Goal: Task Accomplishment & Management: Complete application form

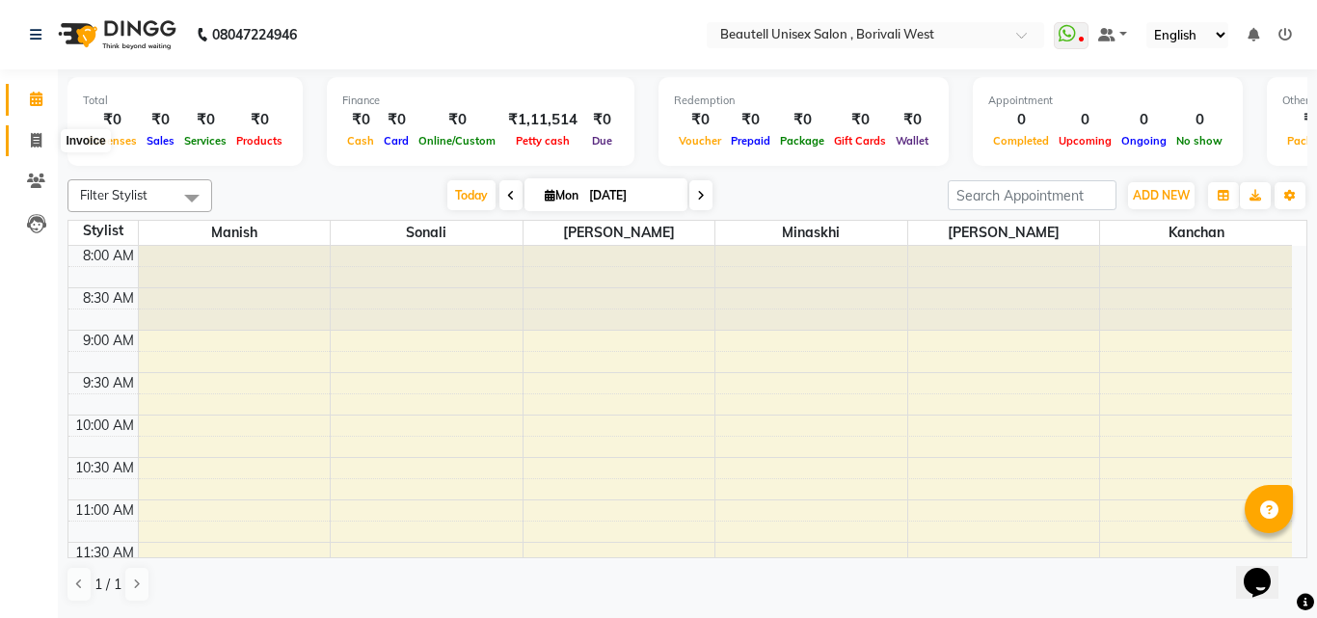
click at [35, 142] on icon at bounding box center [36, 140] width 11 height 14
select select "service"
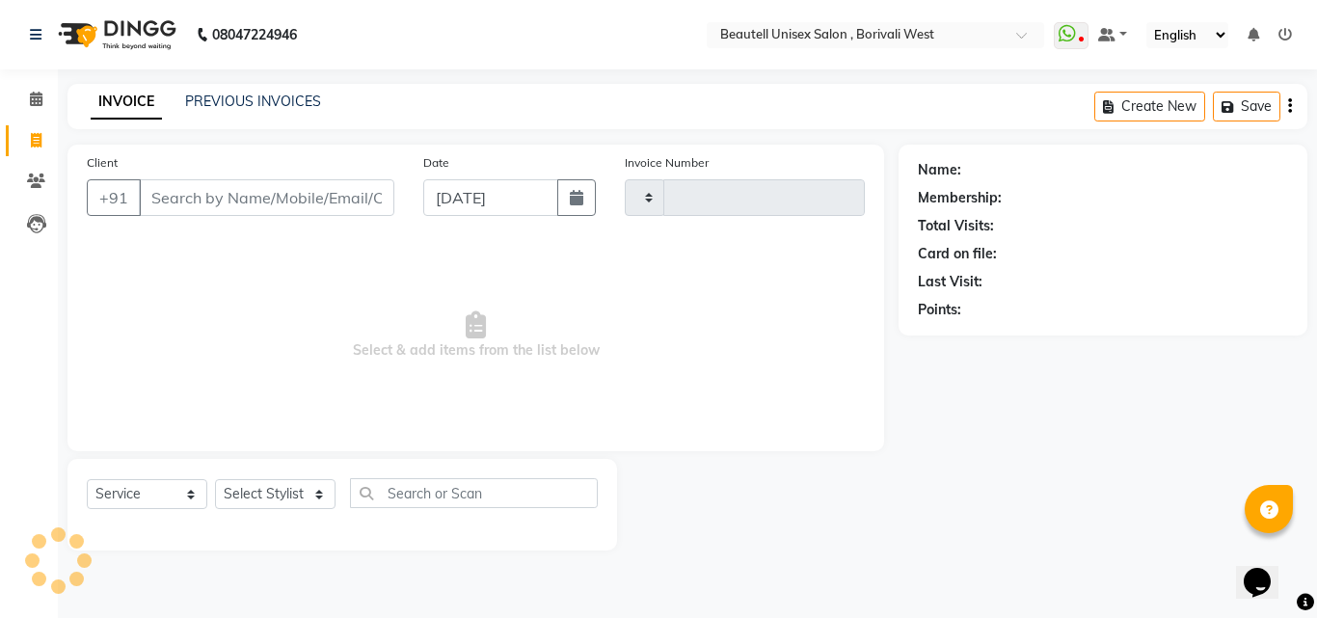
type input "1111"
select select "7692"
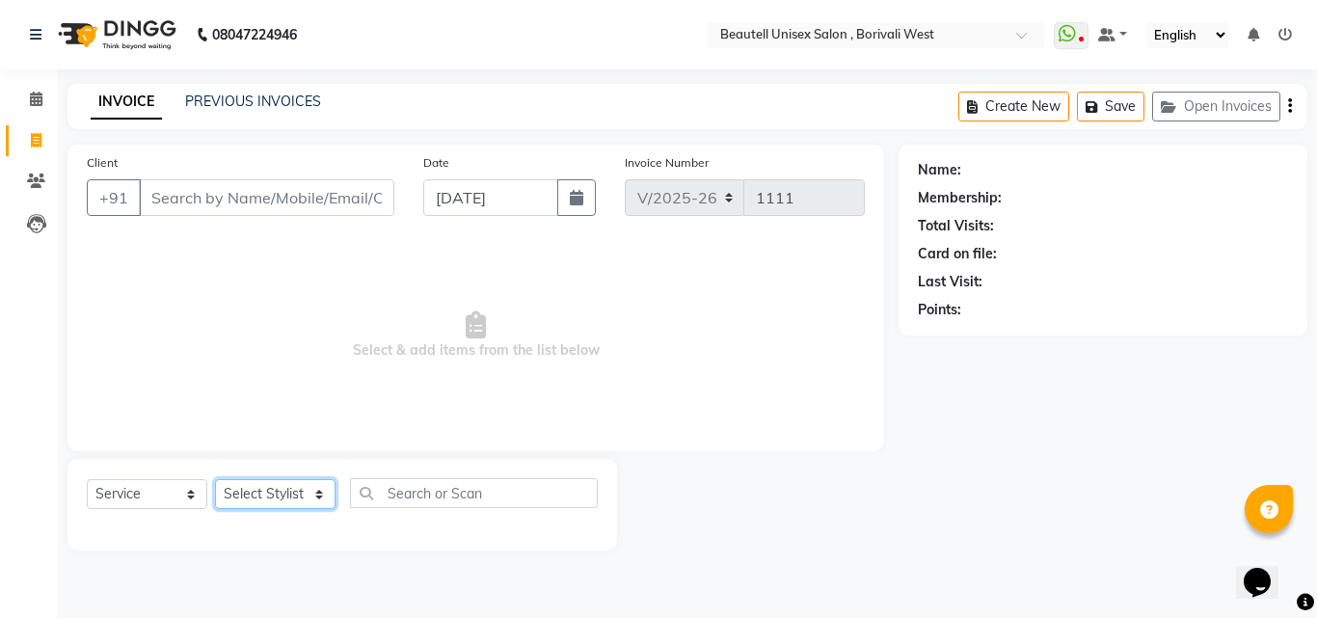
click at [321, 493] on select "Select Stylist [PERSON_NAME] [PERSON_NAME] [PERSON_NAME] [PERSON_NAME]" at bounding box center [275, 494] width 120 height 30
click at [369, 251] on span "Select & add items from the list below" at bounding box center [476, 335] width 778 height 193
click at [156, 199] on input "Client" at bounding box center [266, 197] width 255 height 37
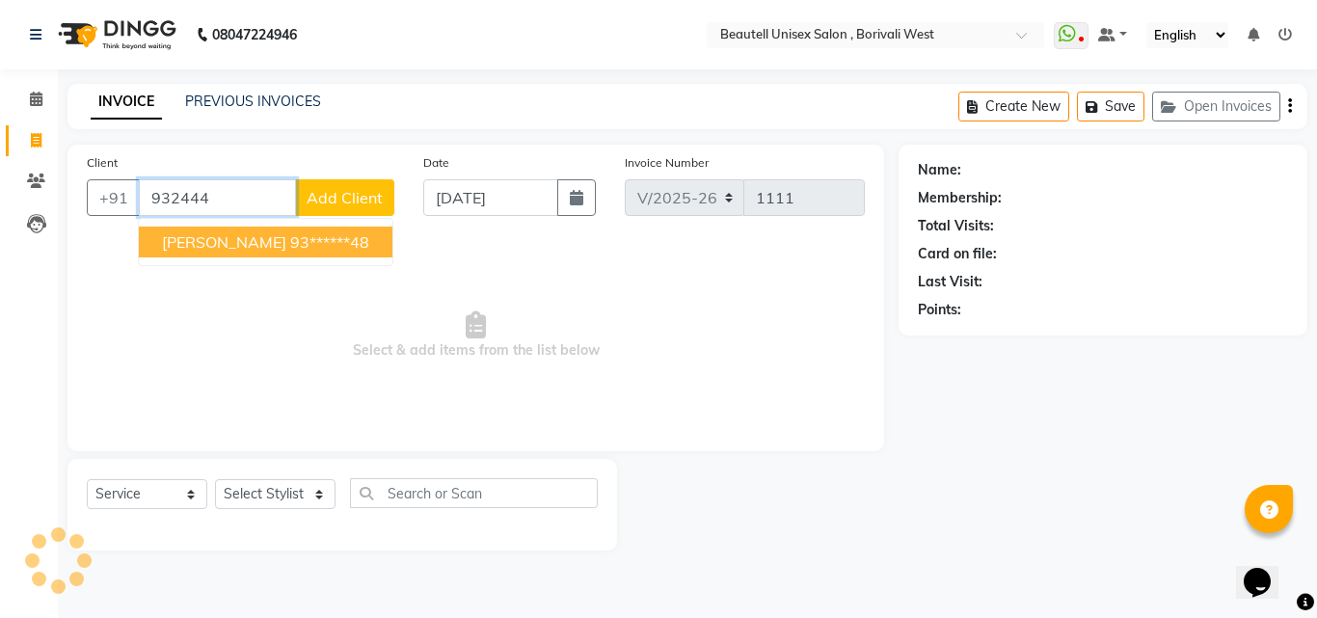
click at [221, 253] on button "[PERSON_NAME] 93******48" at bounding box center [265, 241] width 253 height 31
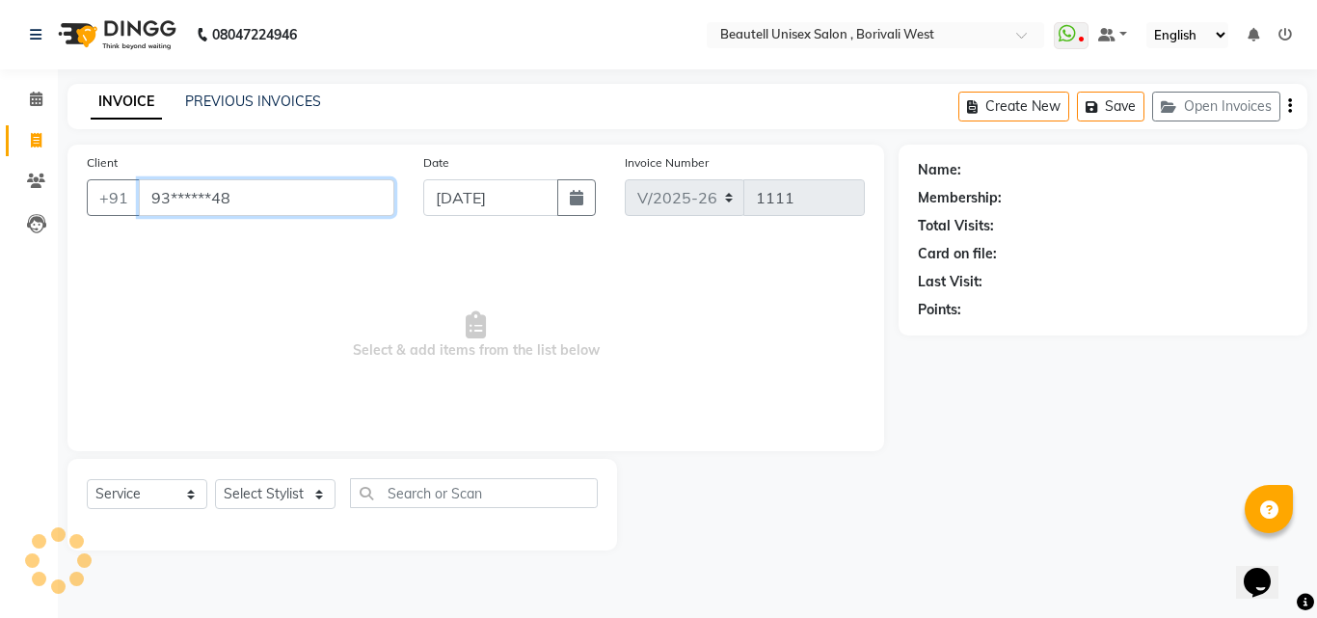
type input "93******48"
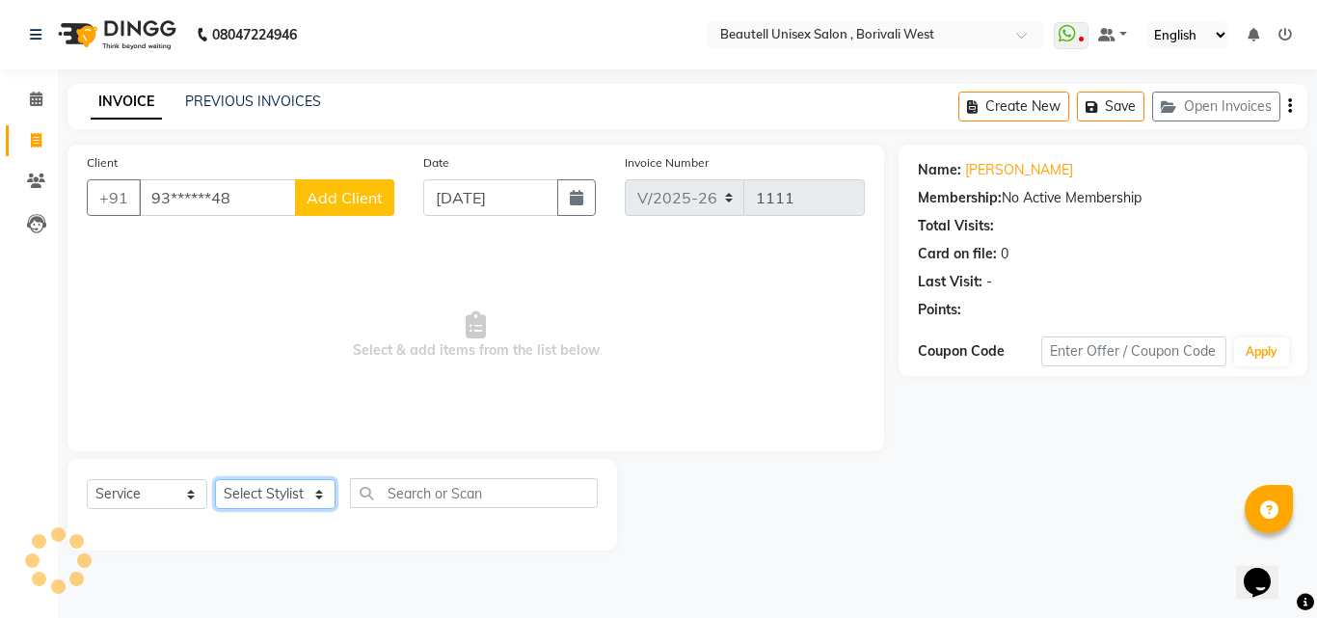
click at [312, 496] on select "Select Stylist [PERSON_NAME] [PERSON_NAME] [PERSON_NAME] [PERSON_NAME]" at bounding box center [275, 494] width 120 height 30
select select "68639"
click at [215, 479] on select "Select Stylist [PERSON_NAME] [PERSON_NAME] [PERSON_NAME] [PERSON_NAME]" at bounding box center [275, 494] width 120 height 30
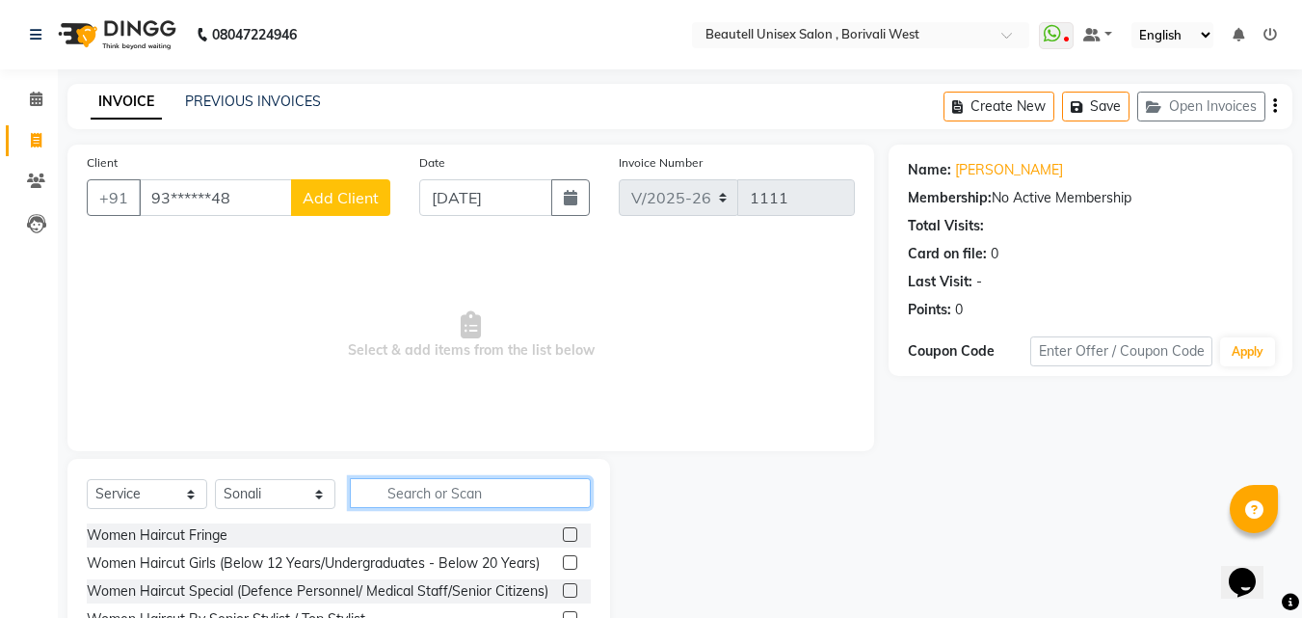
click at [383, 496] on input "text" at bounding box center [470, 493] width 241 height 30
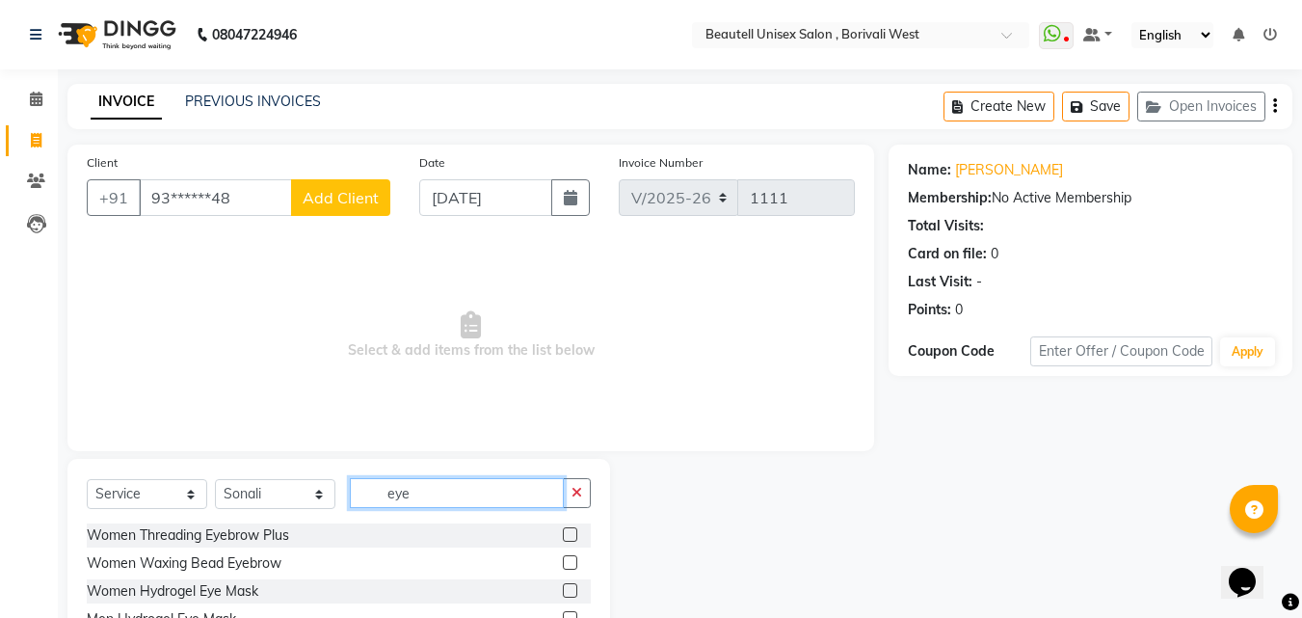
type input "eye"
click at [571, 535] on label at bounding box center [570, 534] width 14 height 14
click at [571, 535] on input "checkbox" at bounding box center [569, 535] width 13 height 13
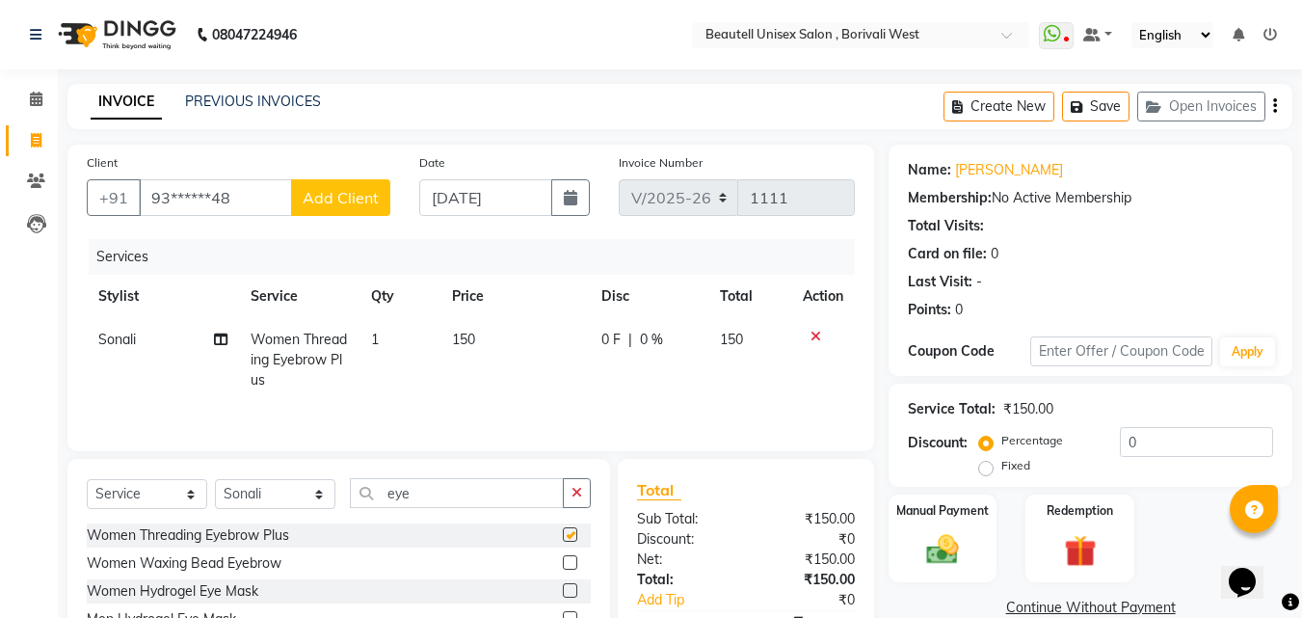
checkbox input "false"
click at [525, 338] on td "150" at bounding box center [514, 360] width 149 height 84
select select "68639"
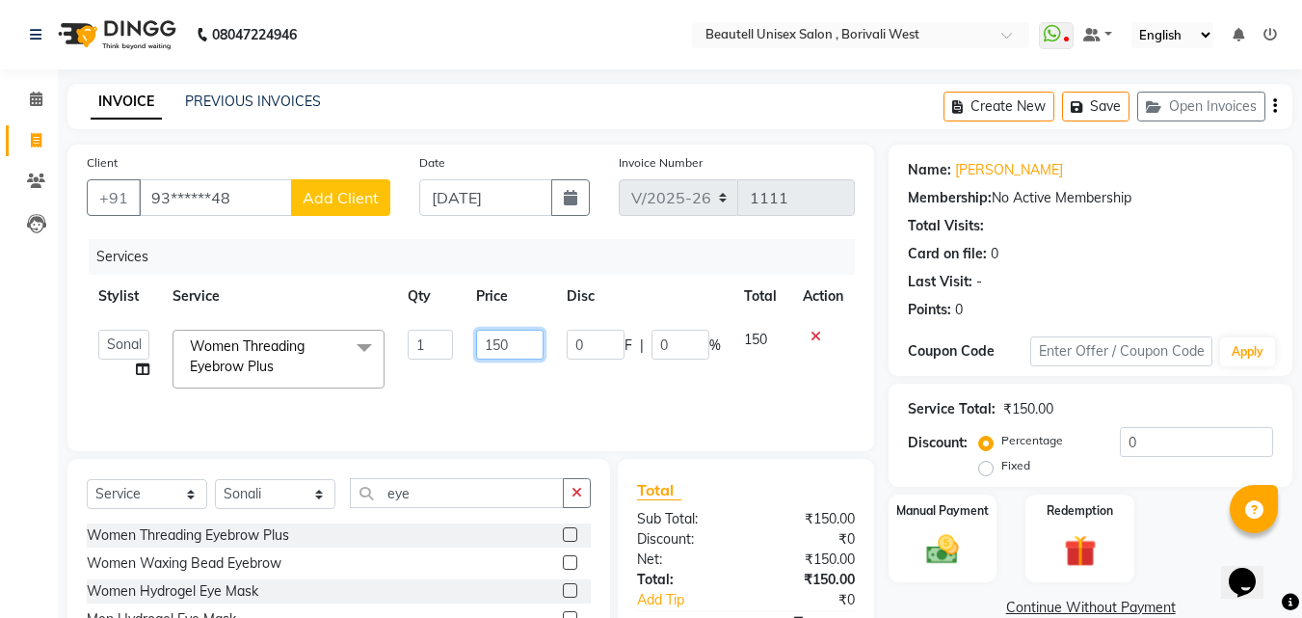
click at [518, 340] on input "150" at bounding box center [509, 345] width 67 height 30
type input "1"
type input "80"
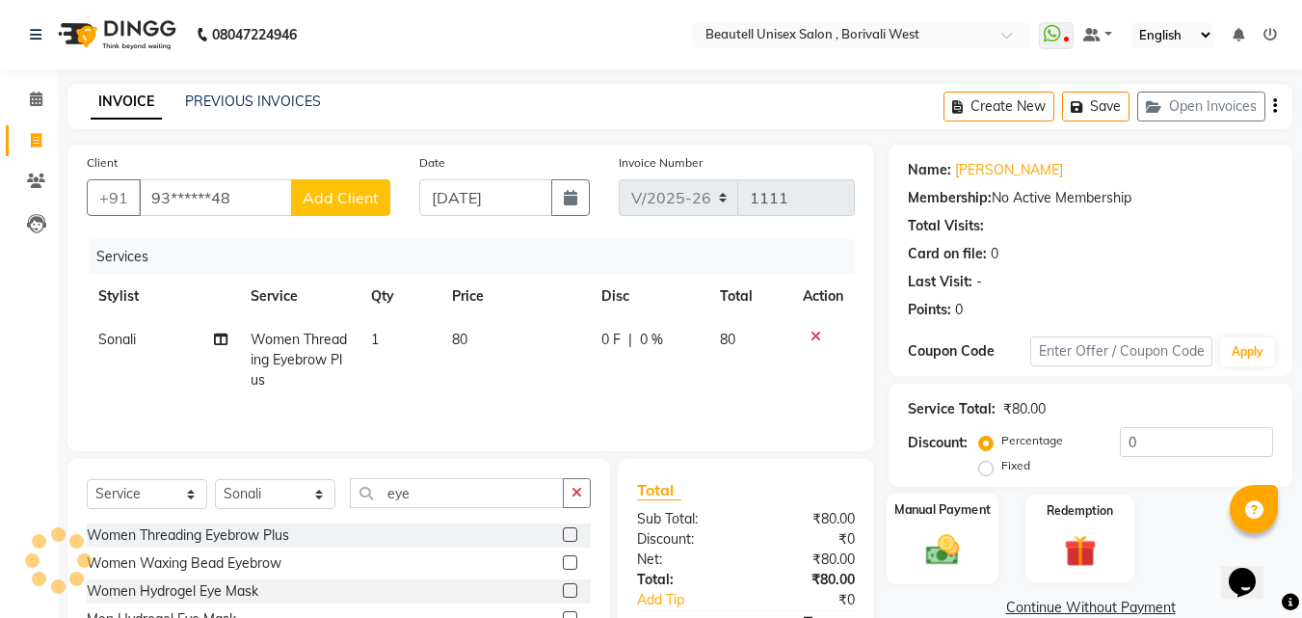
click at [931, 545] on img at bounding box center [943, 549] width 54 height 39
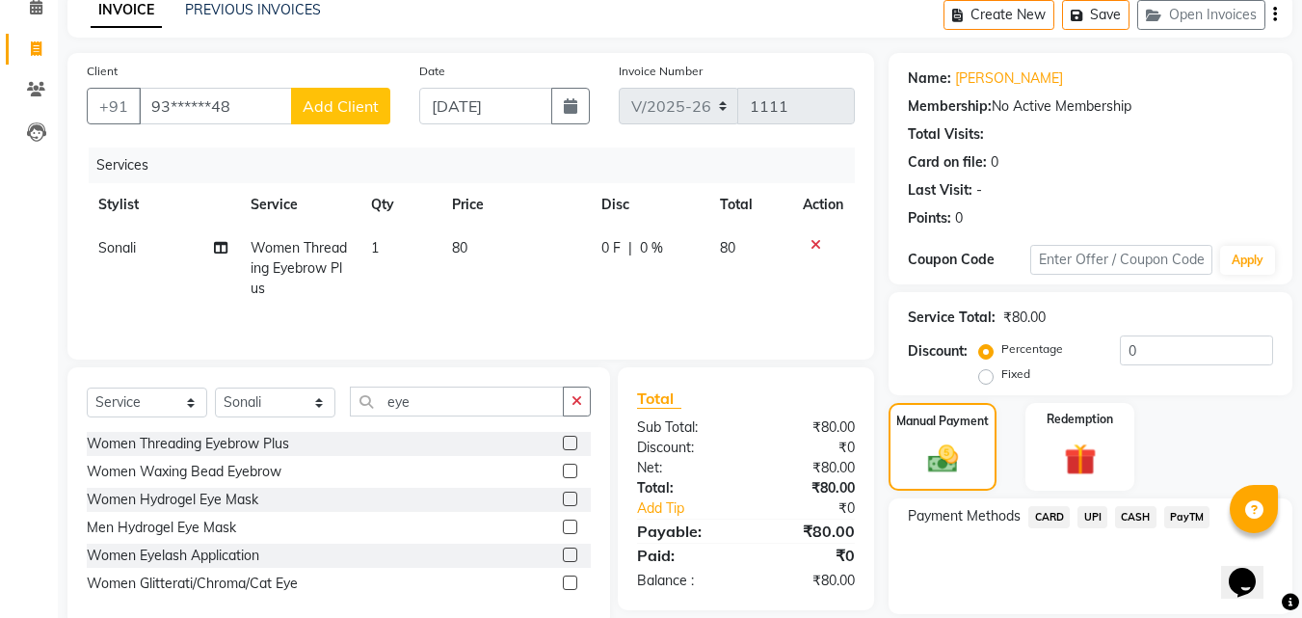
scroll to position [116, 0]
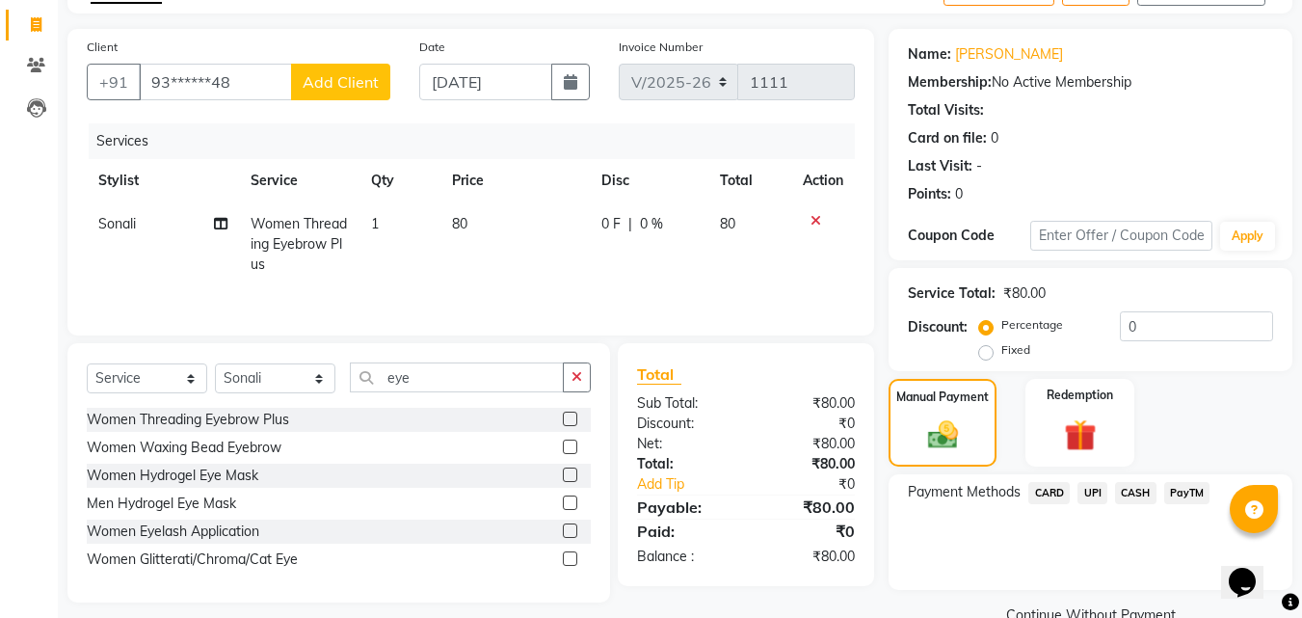
click at [1142, 492] on span "CASH" at bounding box center [1135, 493] width 41 height 22
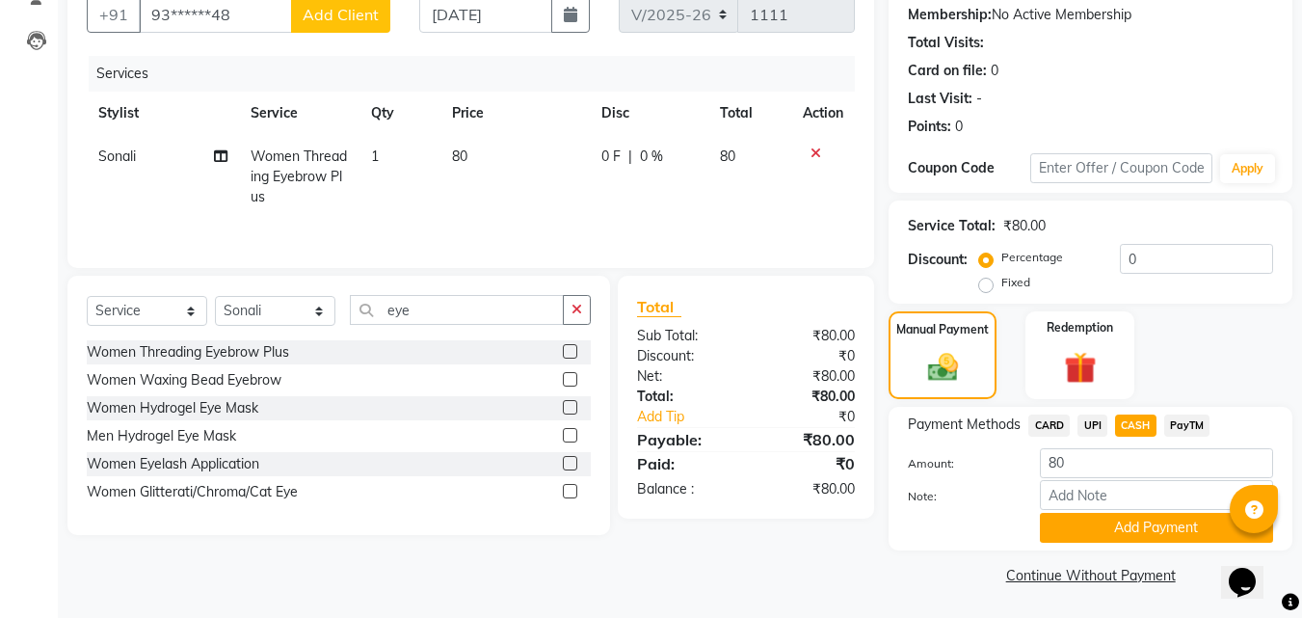
scroll to position [184, 0]
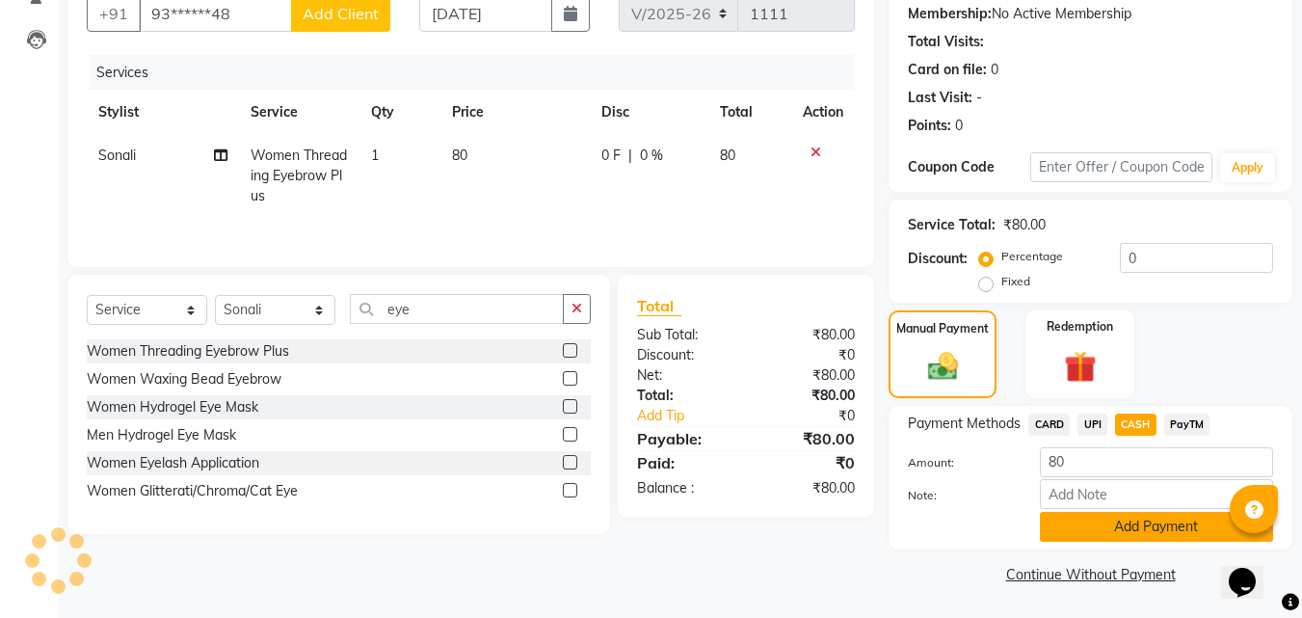
click at [1165, 537] on button "Add Payment" at bounding box center [1156, 527] width 233 height 30
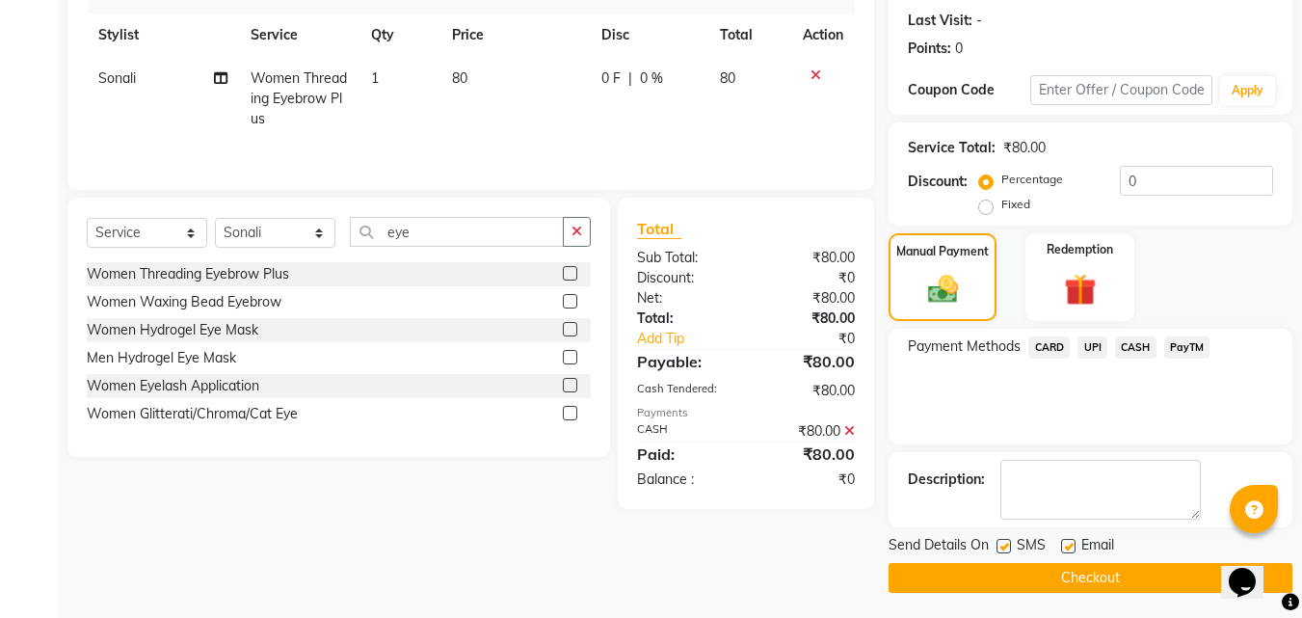
scroll to position [265, 0]
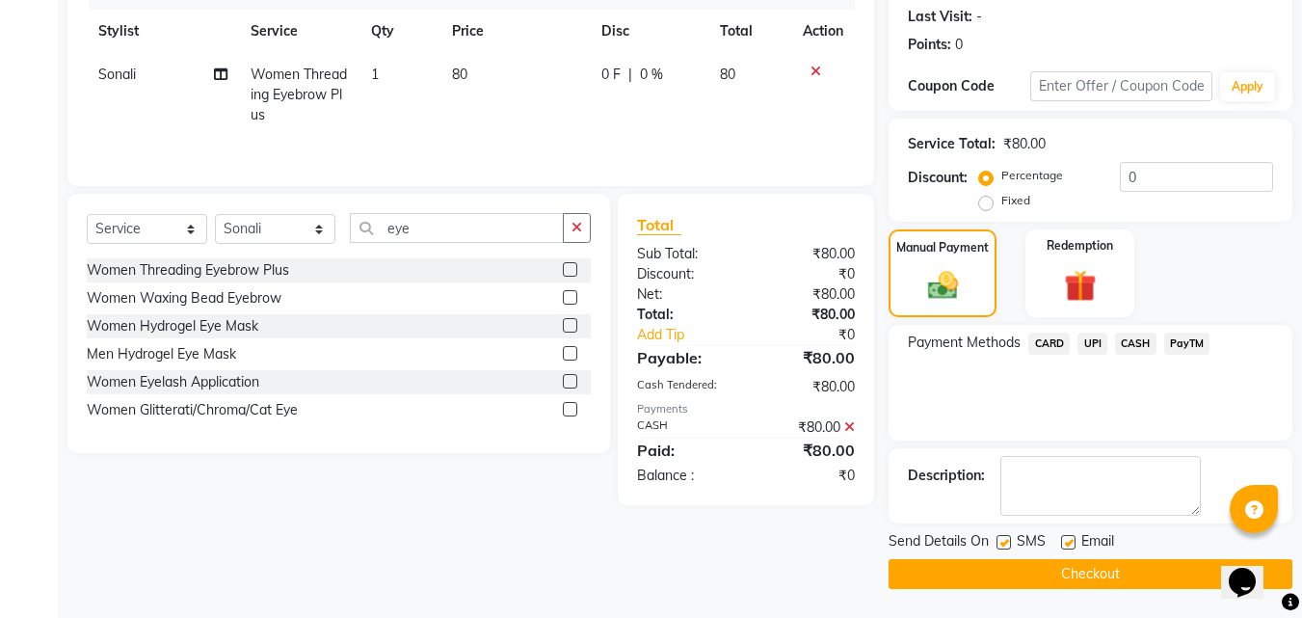
click at [1005, 546] on label at bounding box center [1004, 542] width 14 height 14
click at [1005, 546] on input "checkbox" at bounding box center [1003, 543] width 13 height 13
checkbox input "false"
click at [1043, 572] on button "Checkout" at bounding box center [1091, 574] width 404 height 30
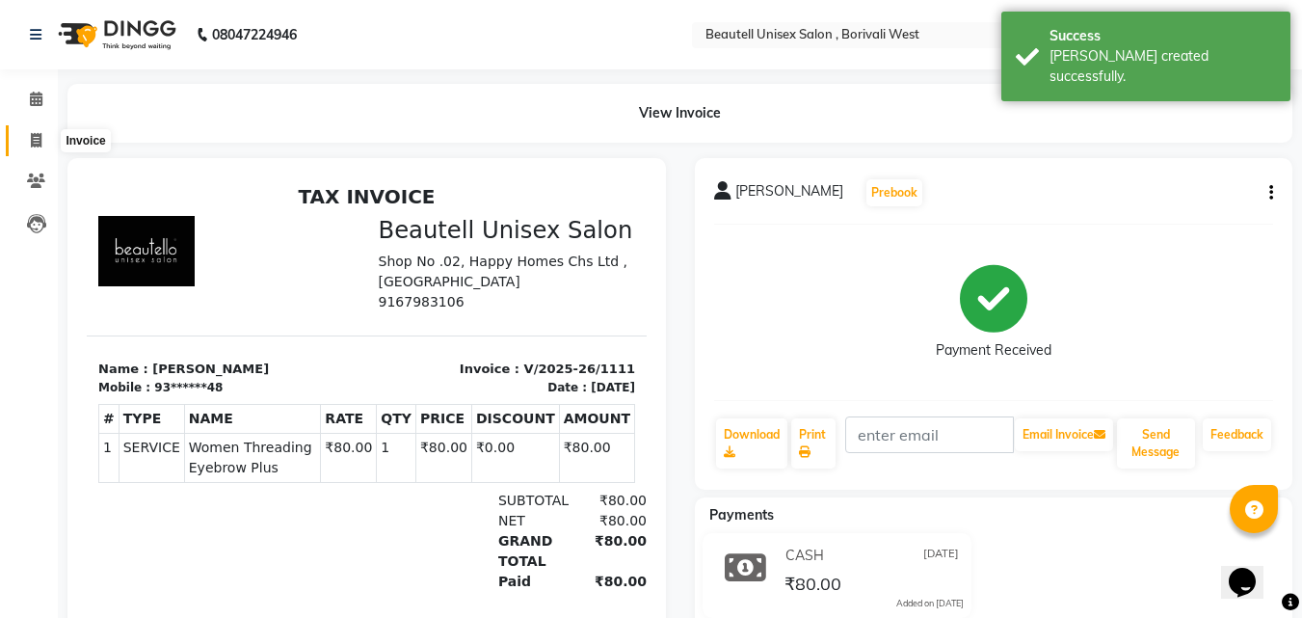
click at [36, 136] on icon at bounding box center [36, 140] width 11 height 14
select select "7692"
select select "service"
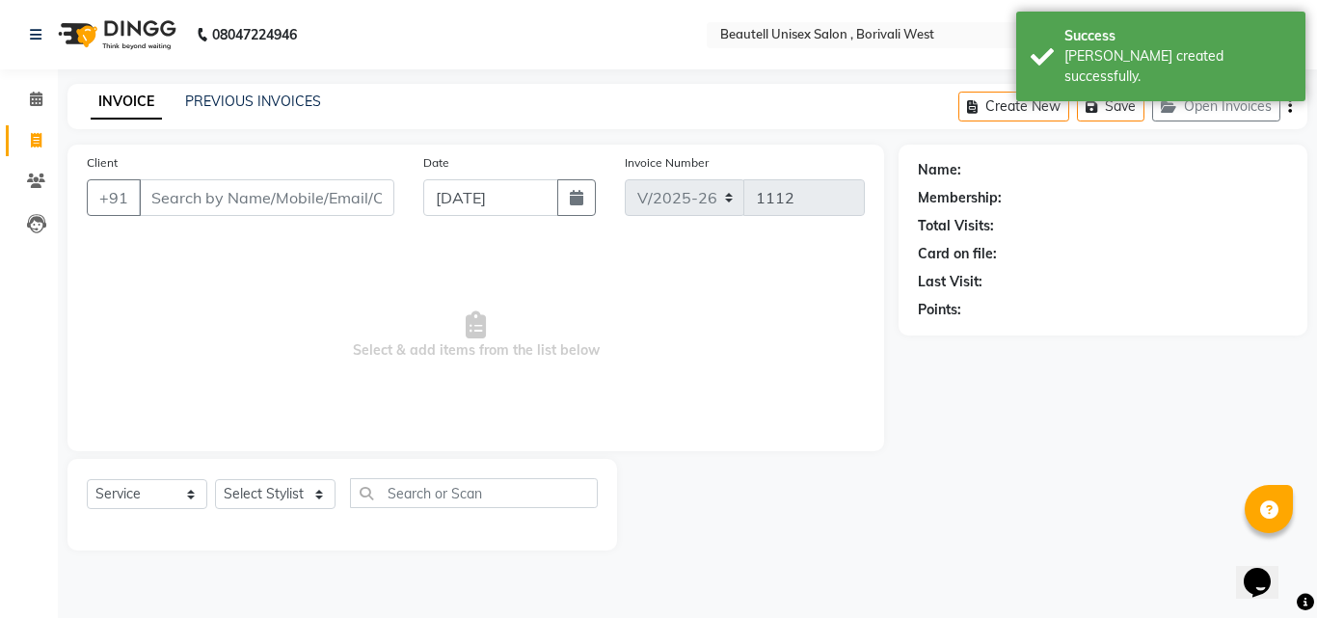
click at [153, 200] on input "Client" at bounding box center [266, 197] width 255 height 37
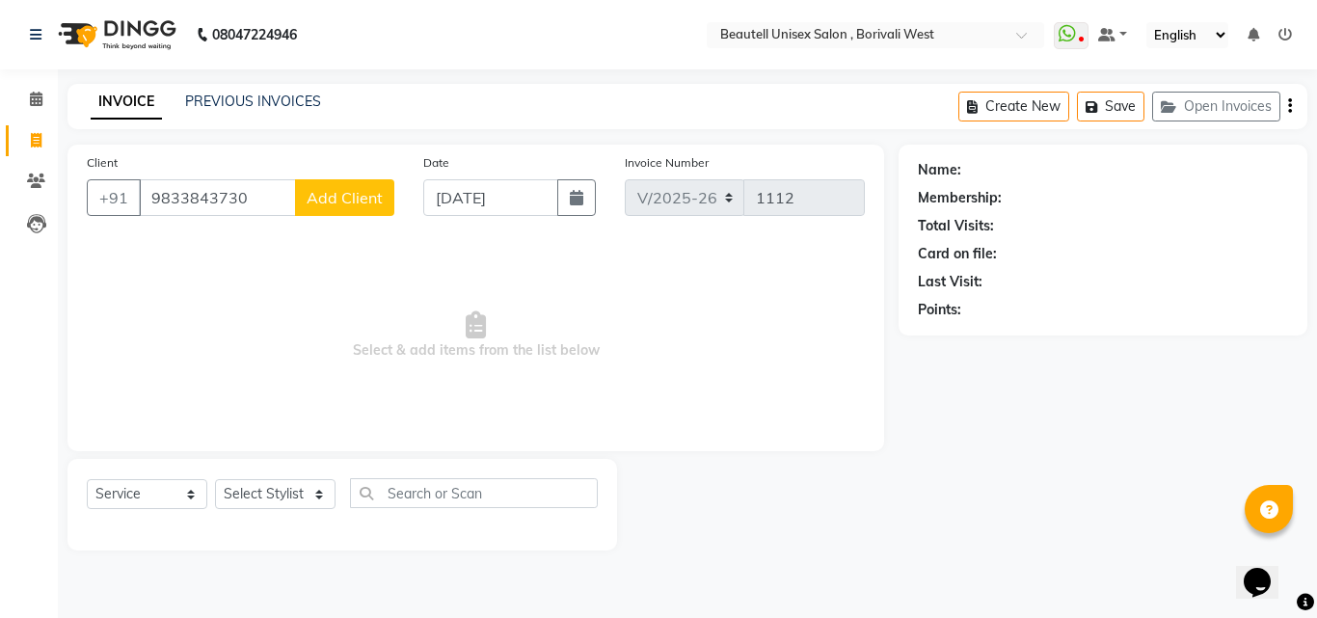
type input "9833843730"
click at [333, 200] on span "Add Client" at bounding box center [344, 197] width 76 height 19
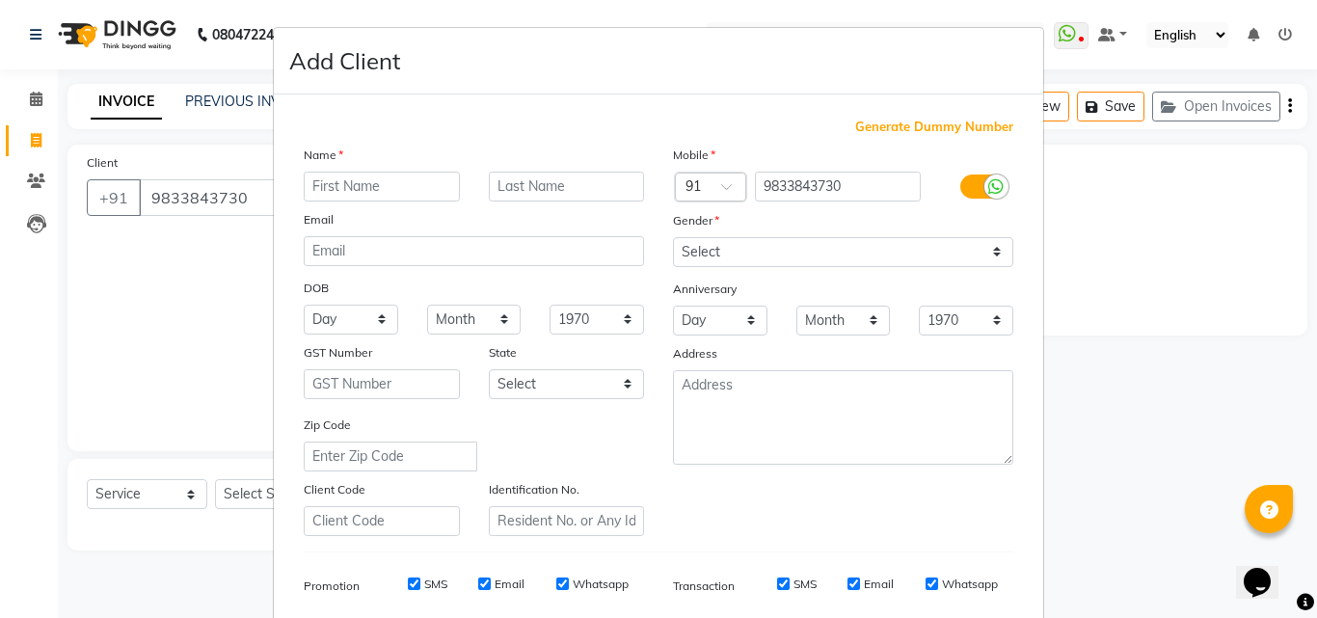
click at [304, 194] on input "text" at bounding box center [382, 187] width 156 height 30
type input "Shruti"
click at [489, 190] on input "text" at bounding box center [567, 187] width 156 height 30
type input "[DEMOGRAPHIC_DATA]"
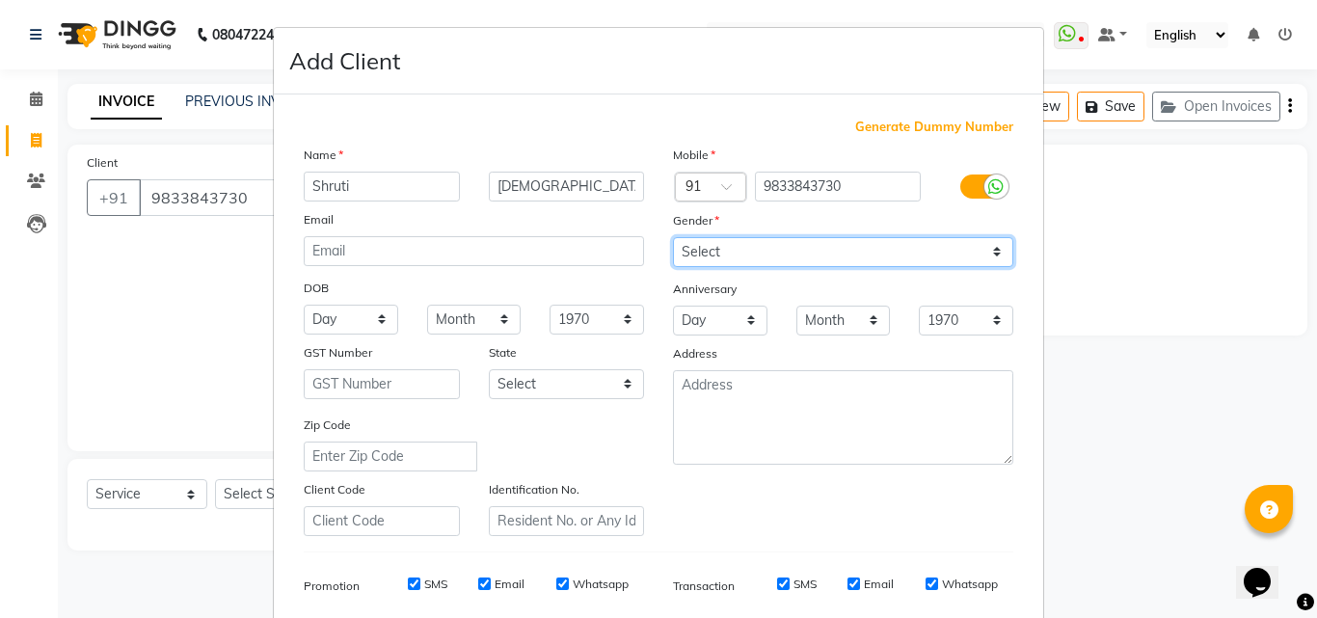
click at [991, 251] on select "Select [DEMOGRAPHIC_DATA] [DEMOGRAPHIC_DATA] Other Prefer Not To Say" at bounding box center [843, 252] width 340 height 30
select select "[DEMOGRAPHIC_DATA]"
click at [673, 237] on select "Select [DEMOGRAPHIC_DATA] [DEMOGRAPHIC_DATA] Other Prefer Not To Say" at bounding box center [843, 252] width 340 height 30
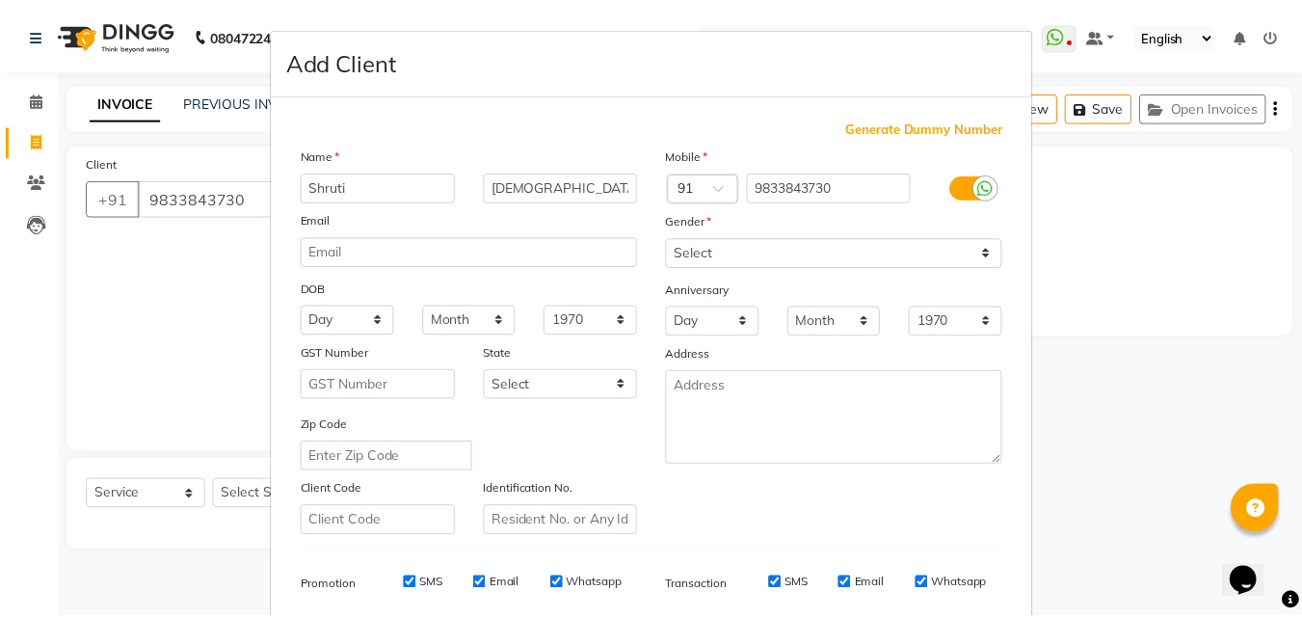
scroll to position [272, 0]
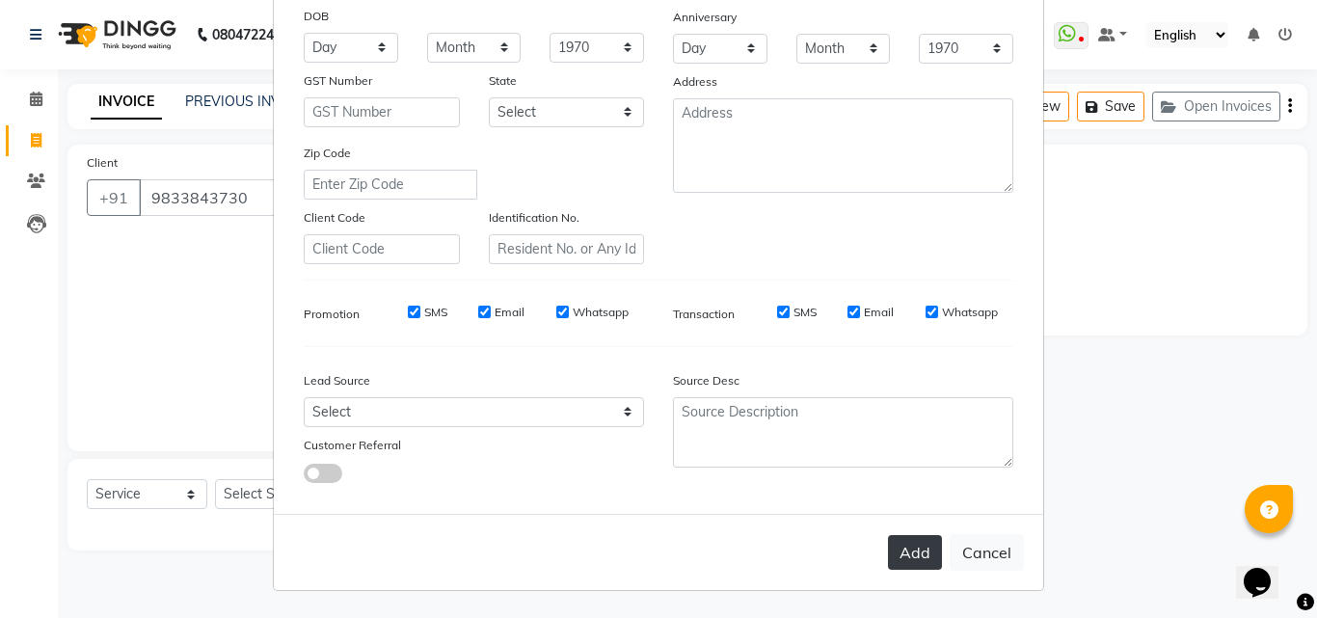
click at [890, 568] on button "Add" at bounding box center [915, 552] width 54 height 35
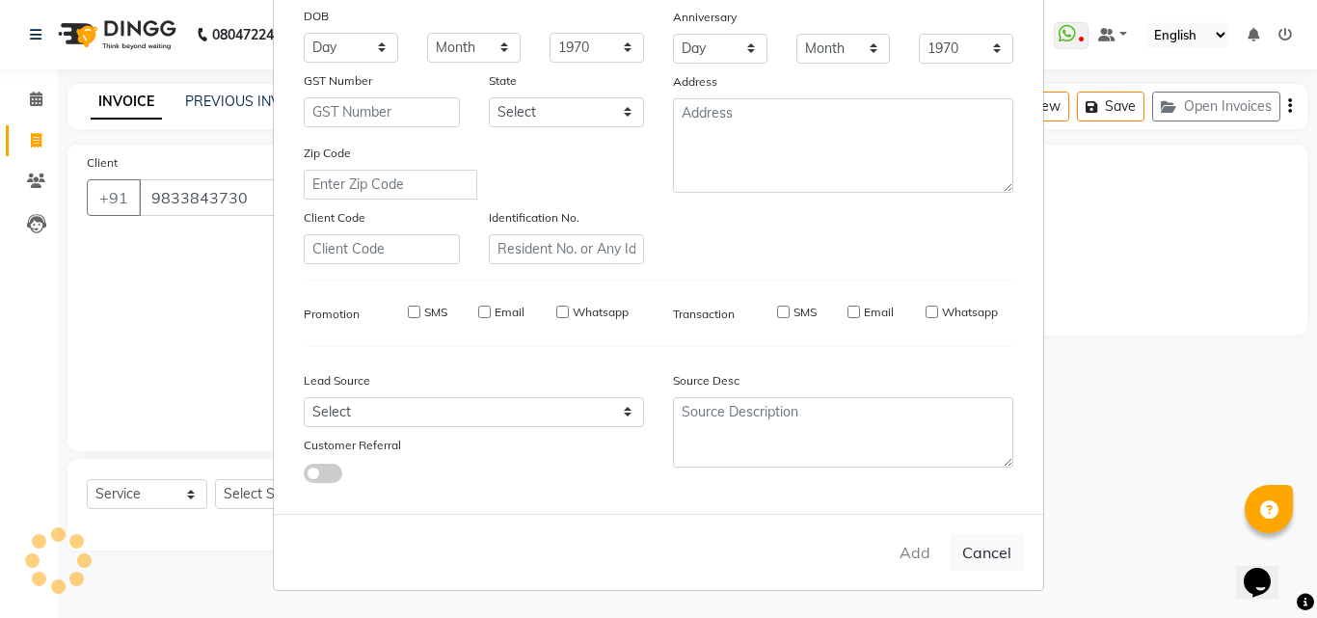
type input "98******30"
select select
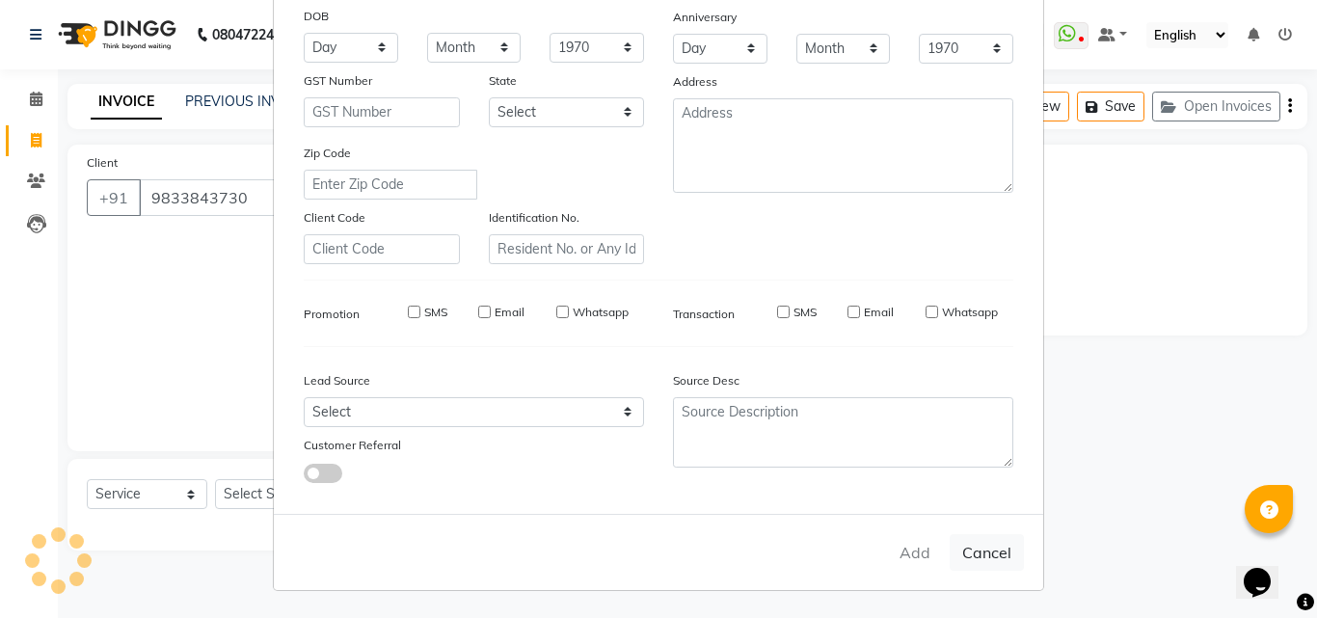
select select
checkbox input "false"
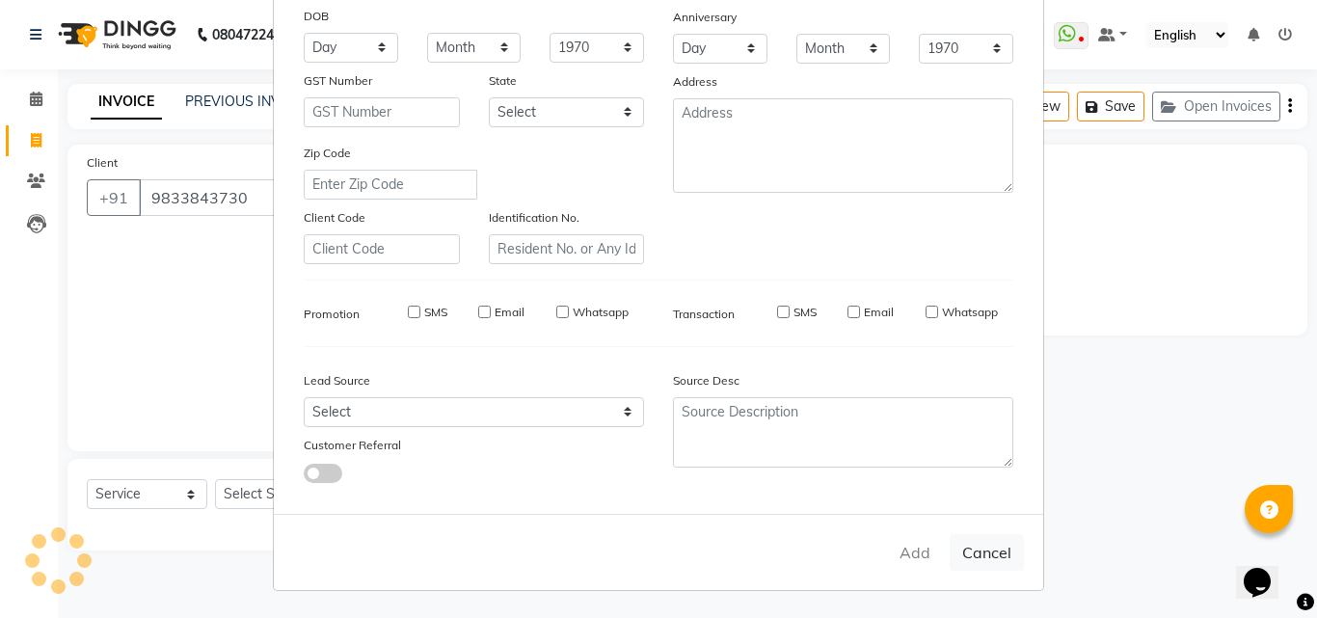
checkbox input "false"
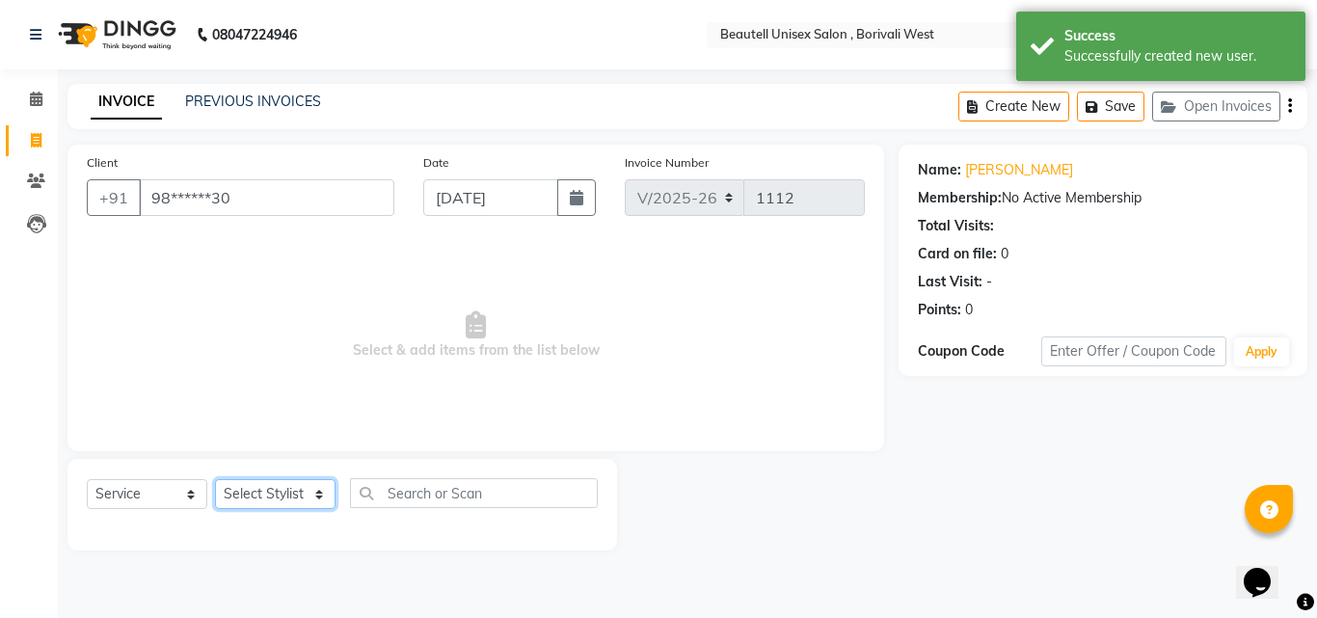
click at [318, 492] on select "Select Stylist [PERSON_NAME] [PERSON_NAME] [PERSON_NAME] [PERSON_NAME]" at bounding box center [275, 494] width 120 height 30
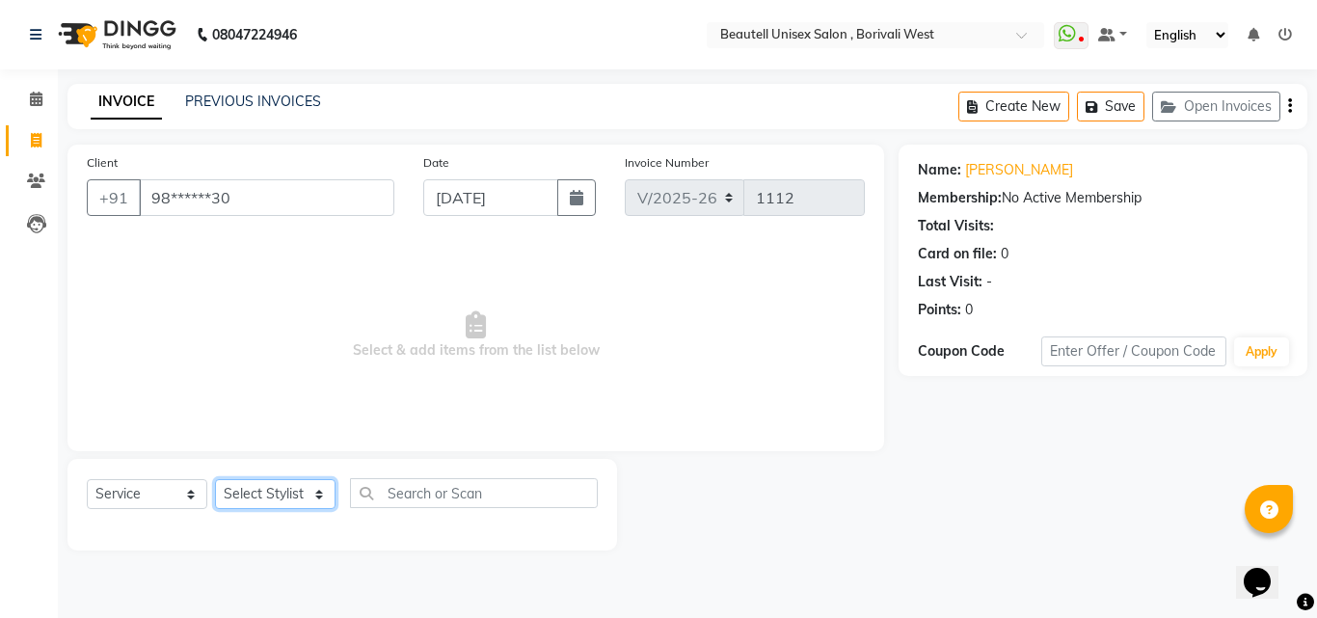
select select "68639"
click at [215, 479] on select "Select Stylist [PERSON_NAME] [PERSON_NAME] [PERSON_NAME] [PERSON_NAME]" at bounding box center [275, 494] width 120 height 30
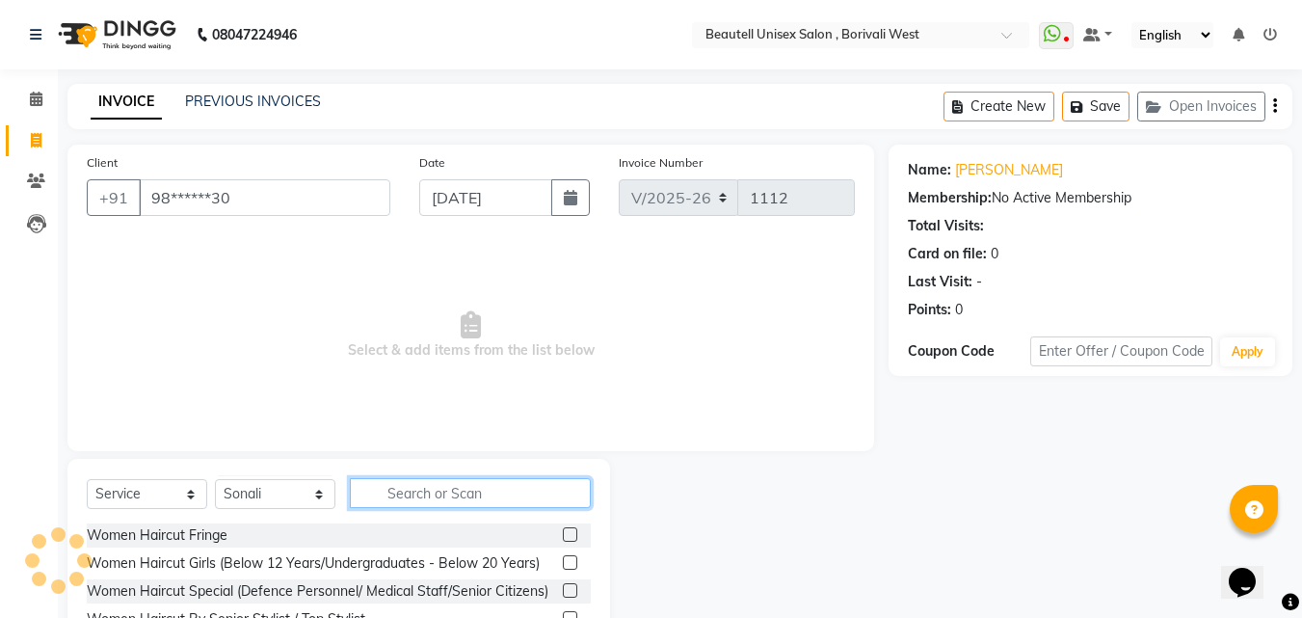
click at [387, 497] on input "text" at bounding box center [470, 493] width 241 height 30
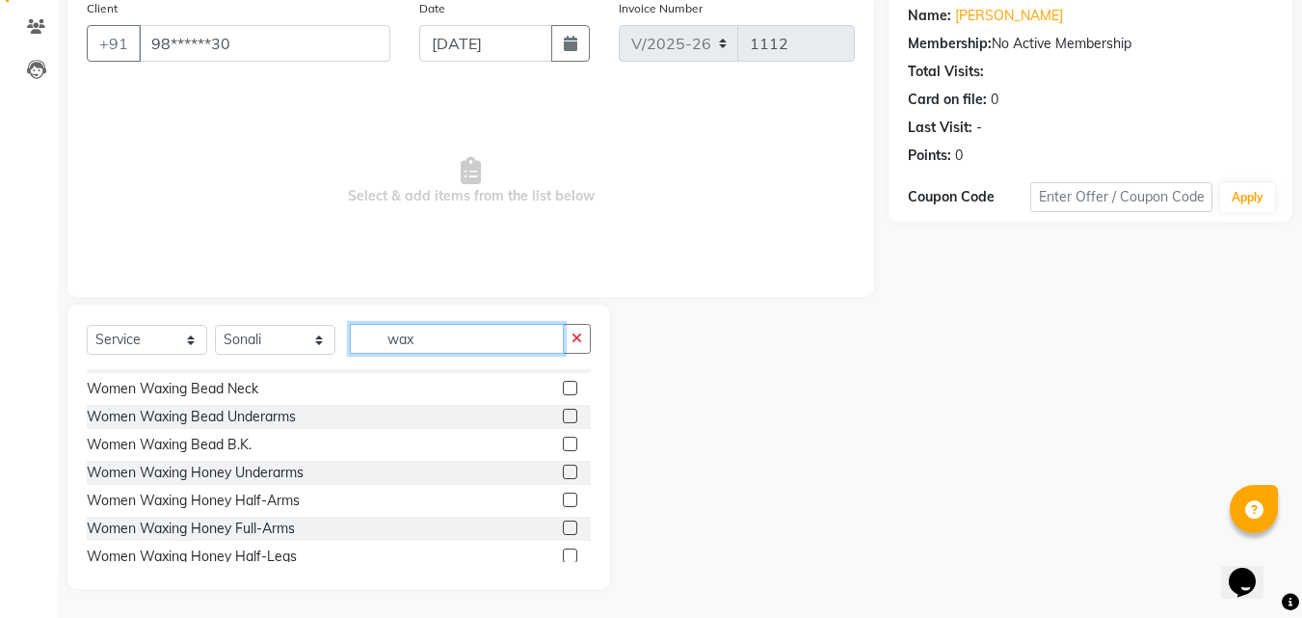
scroll to position [205, 0]
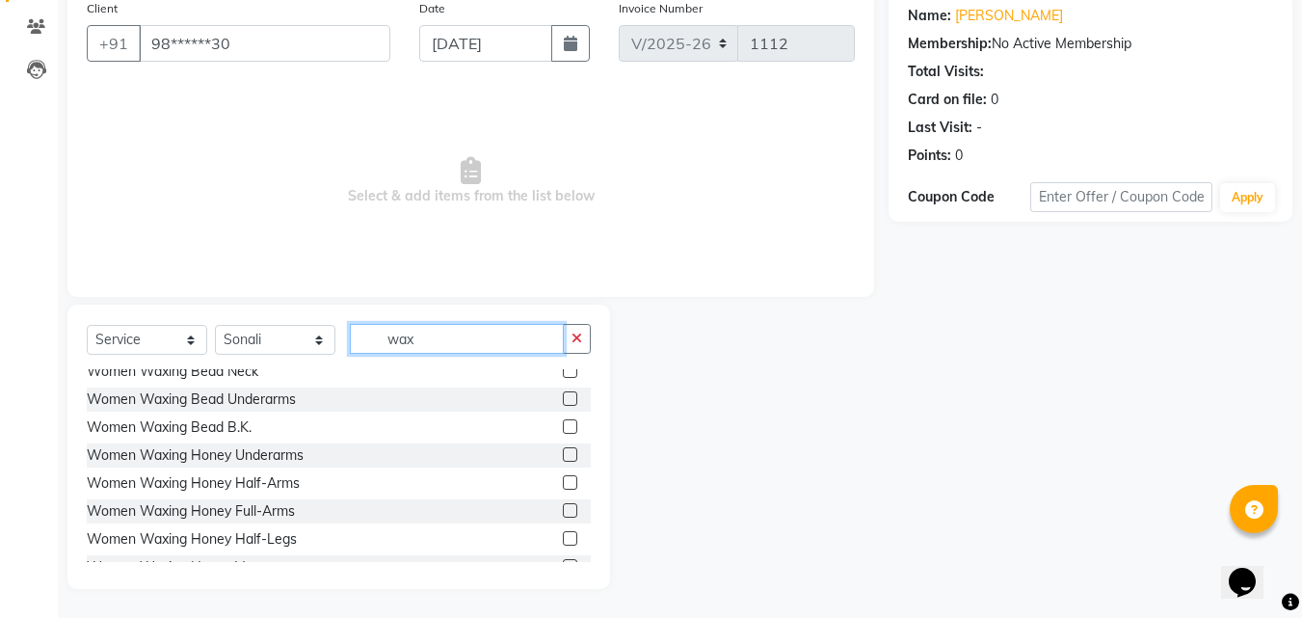
type input "wax"
click at [563, 509] on label at bounding box center [570, 510] width 14 height 14
click at [563, 509] on input "checkbox" at bounding box center [569, 511] width 13 height 13
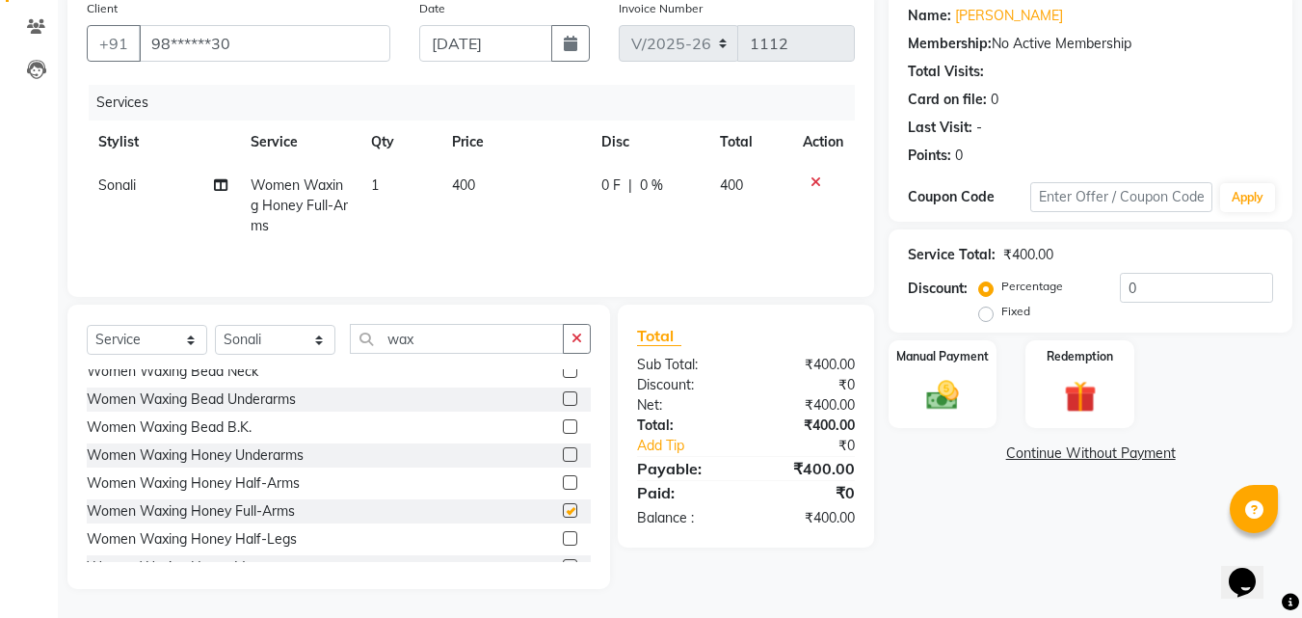
checkbox input "false"
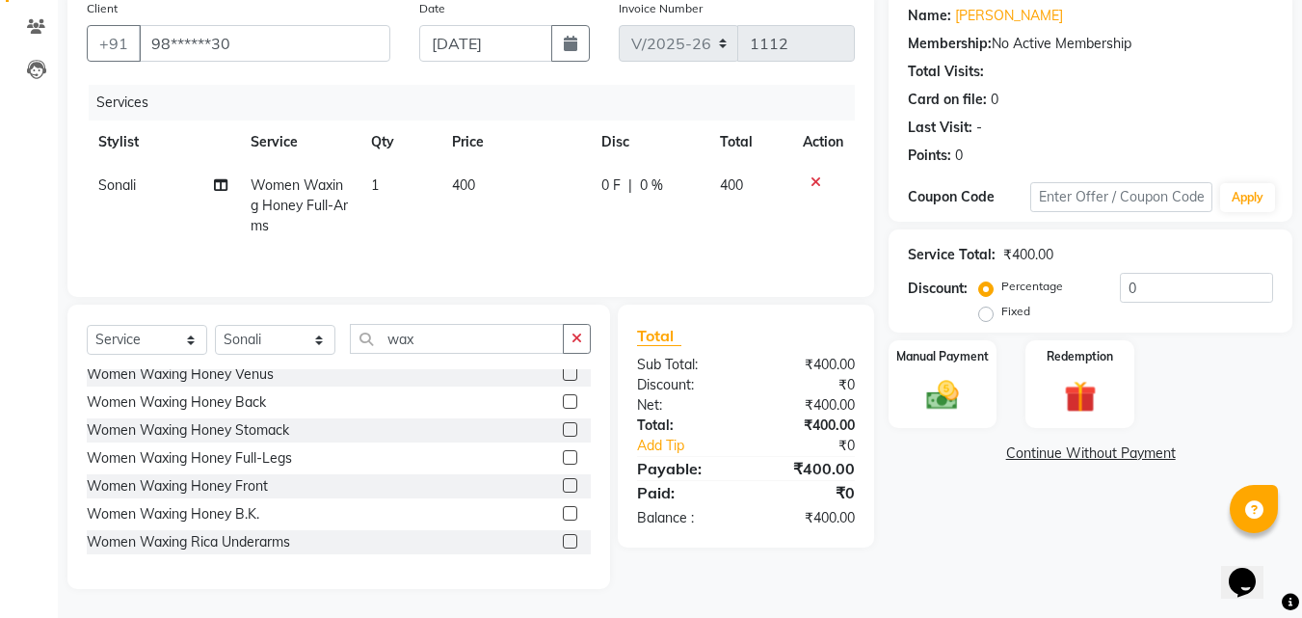
click at [563, 439] on div at bounding box center [569, 432] width 13 height 20
click at [563, 453] on label at bounding box center [570, 457] width 14 height 14
click at [563, 453] on input "checkbox" at bounding box center [569, 458] width 13 height 13
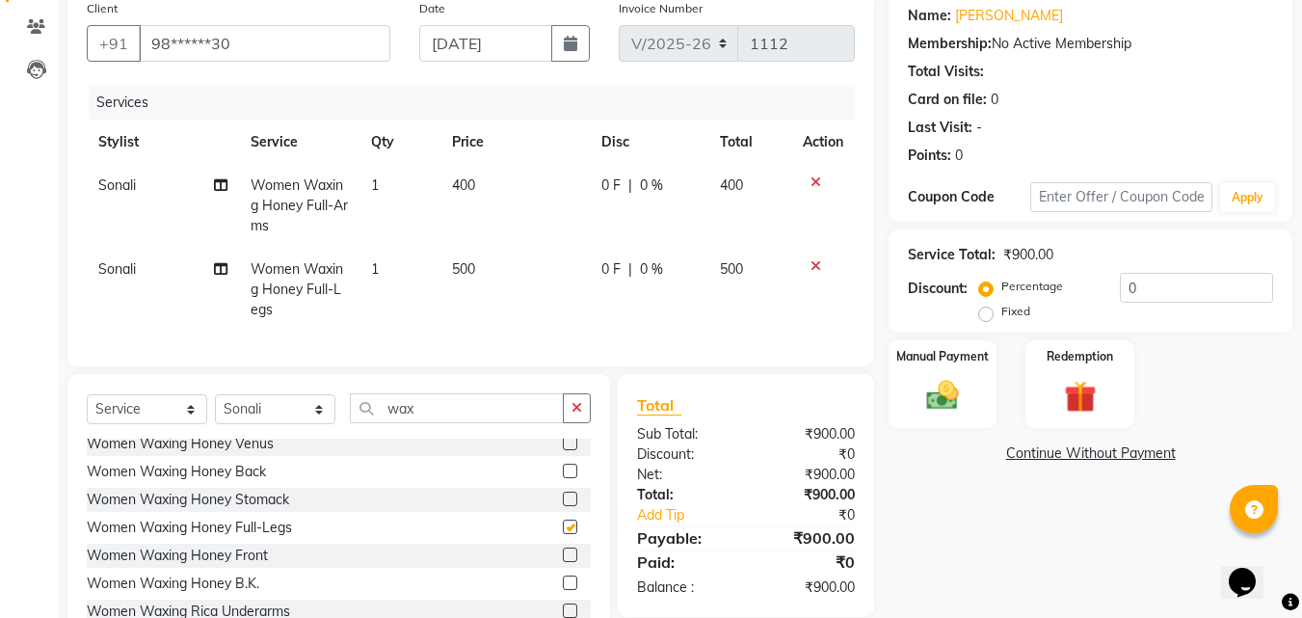
checkbox input "false"
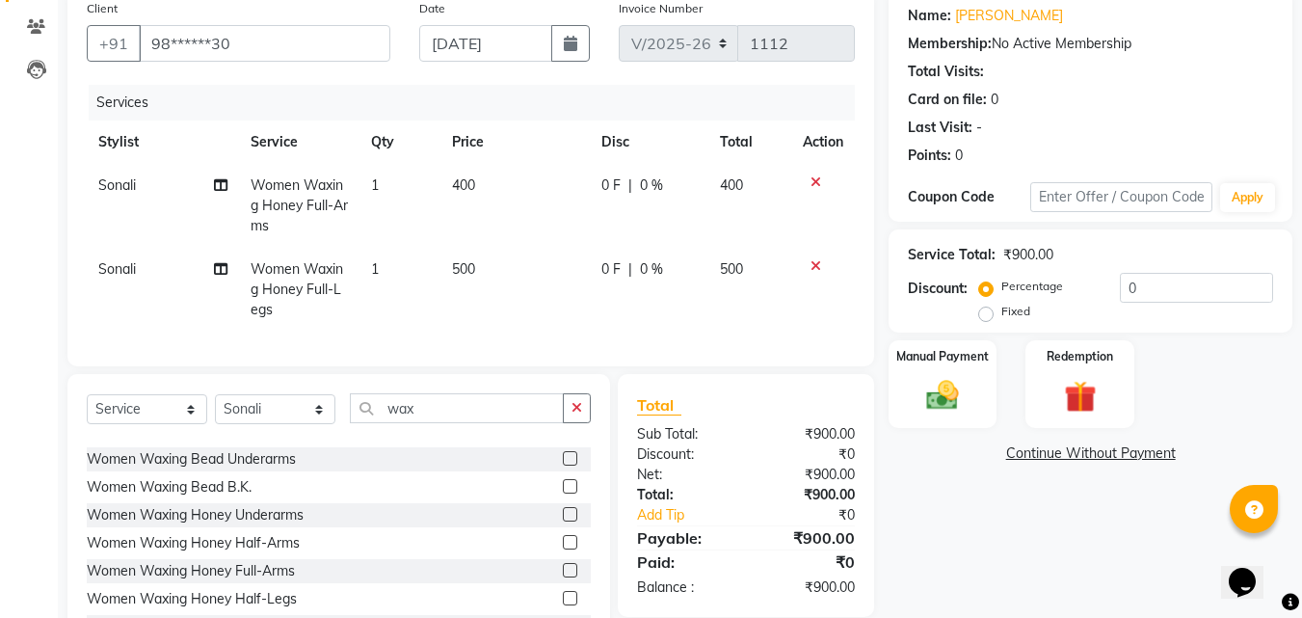
scroll to position [205, 0]
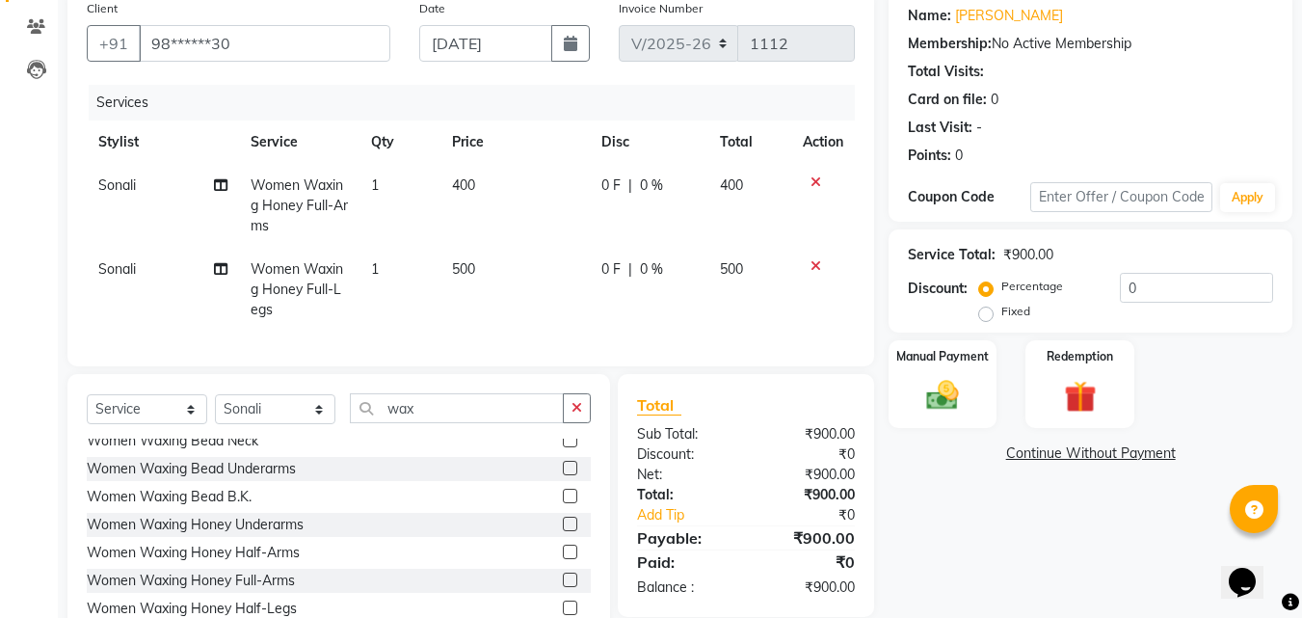
click at [563, 531] on label at bounding box center [570, 524] width 14 height 14
click at [563, 531] on input "checkbox" at bounding box center [569, 525] width 13 height 13
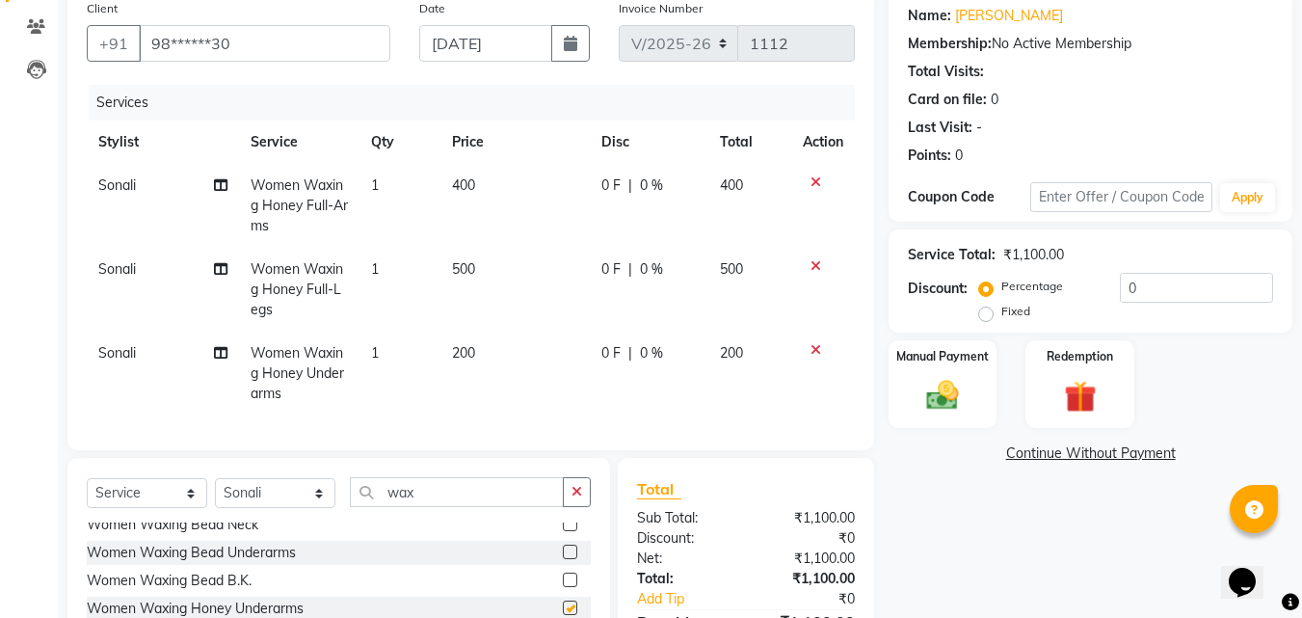
checkbox input "false"
click at [502, 345] on td "200" at bounding box center [514, 374] width 149 height 84
select select "68639"
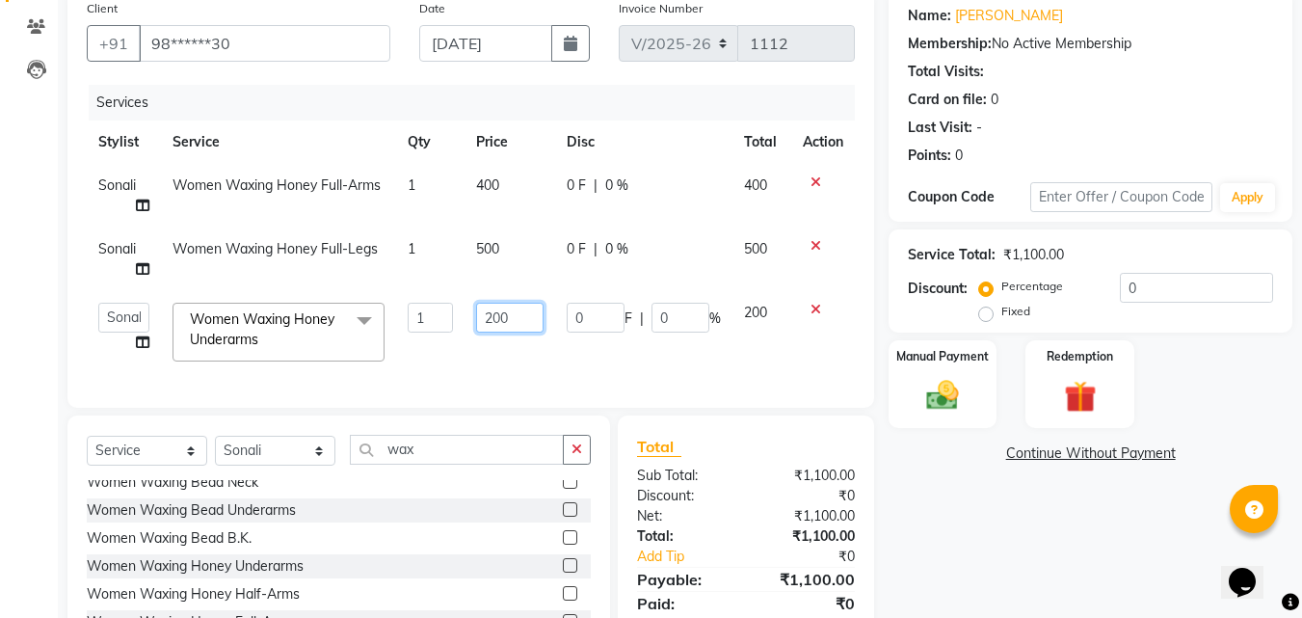
click at [516, 318] on input "200" at bounding box center [509, 318] width 67 height 30
type input "2"
type input "100"
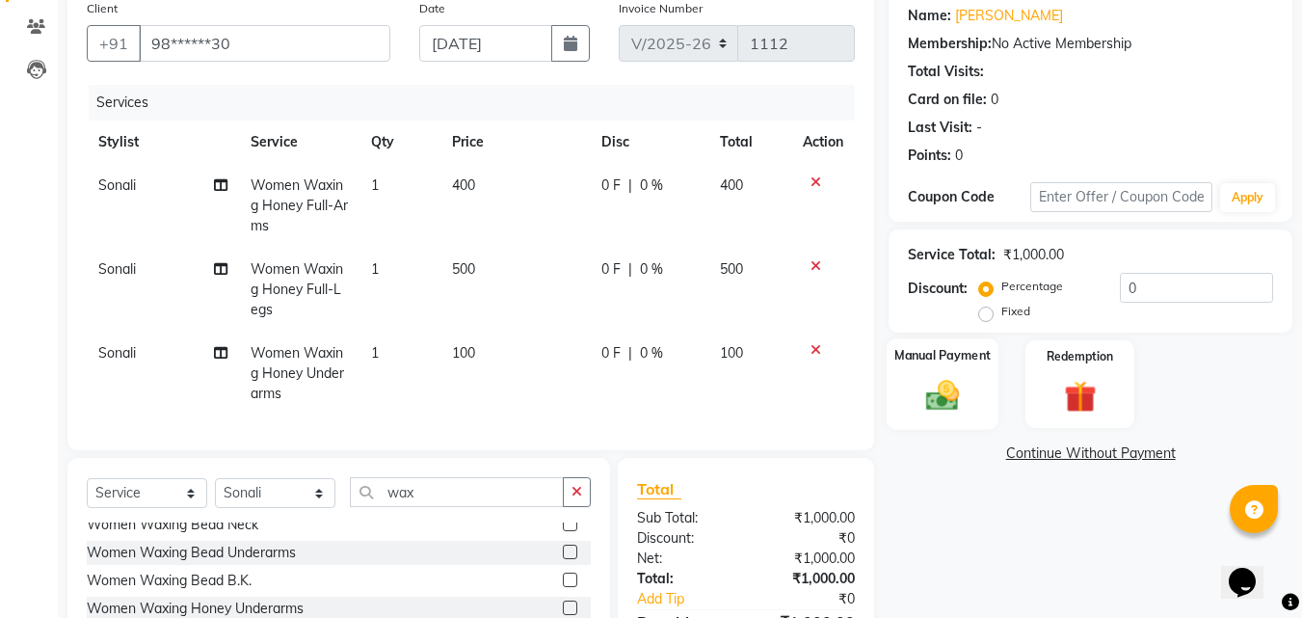
click at [947, 380] on img at bounding box center [943, 395] width 54 height 39
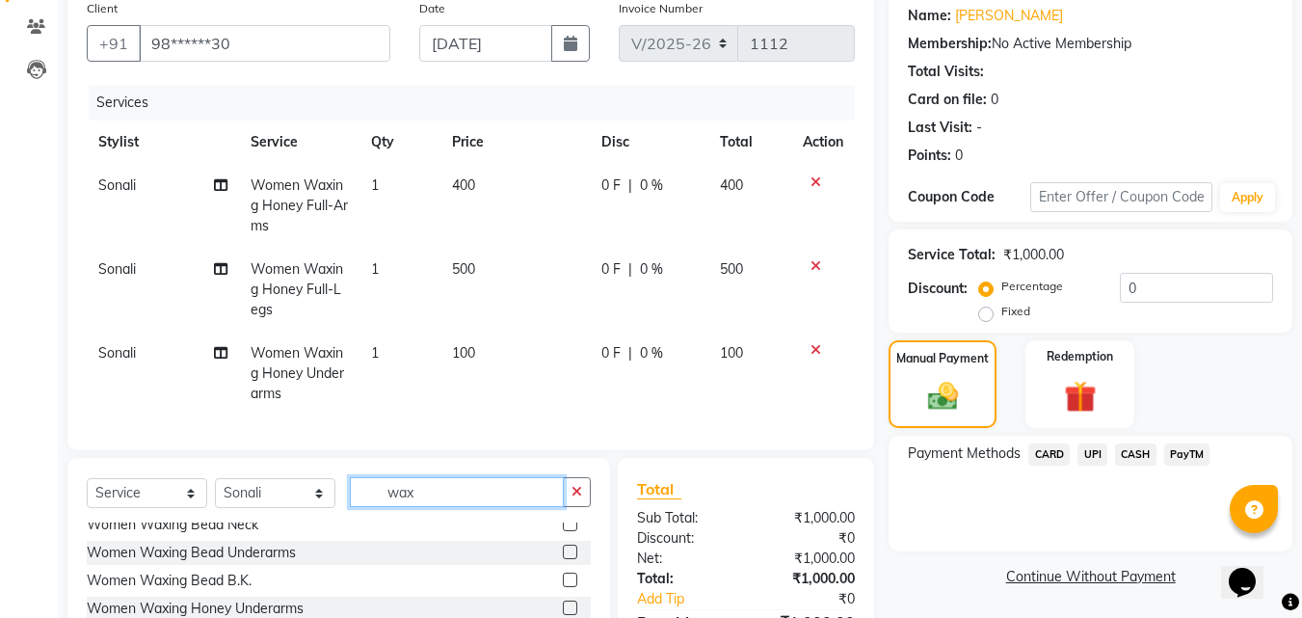
click at [429, 505] on input "wax" at bounding box center [457, 492] width 214 height 30
type input "wa"
click at [473, 280] on td "500" at bounding box center [514, 290] width 149 height 84
select select "68639"
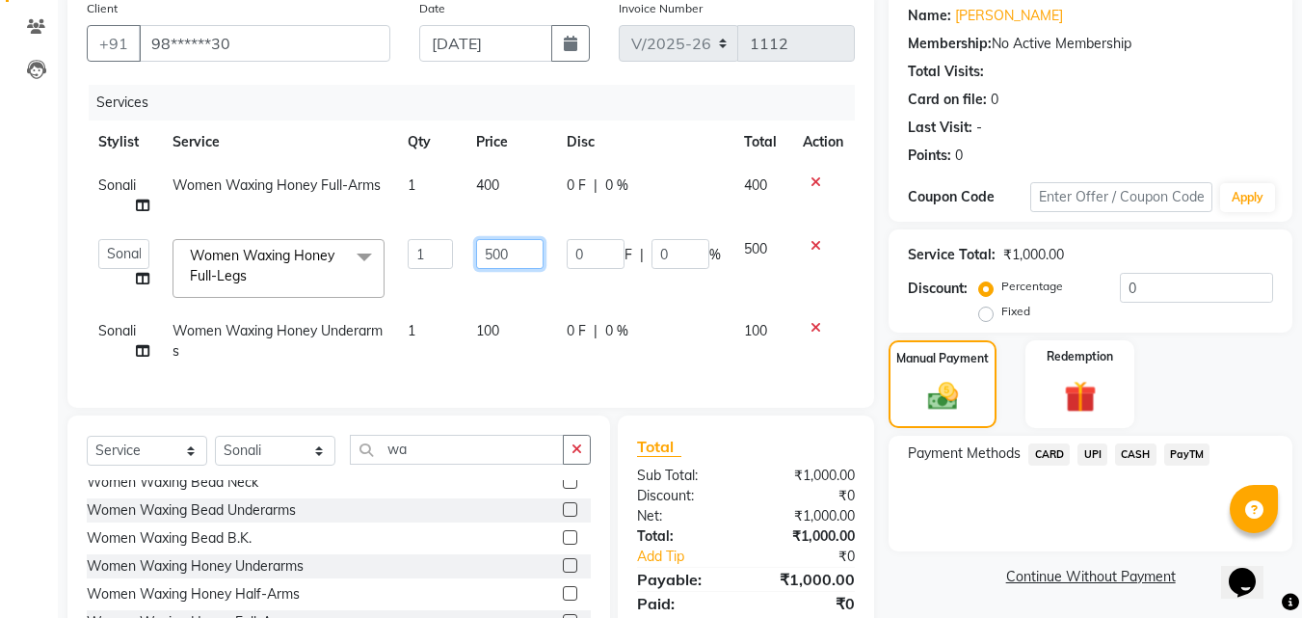
click at [512, 255] on input "500" at bounding box center [509, 254] width 67 height 30
type input "5"
type input "400"
click at [415, 469] on div "Client +91 98******30 Date [DATE] Invoice Number V/2025 V/[PHONE_NUMBER] Servic…" at bounding box center [471, 344] width 836 height 709
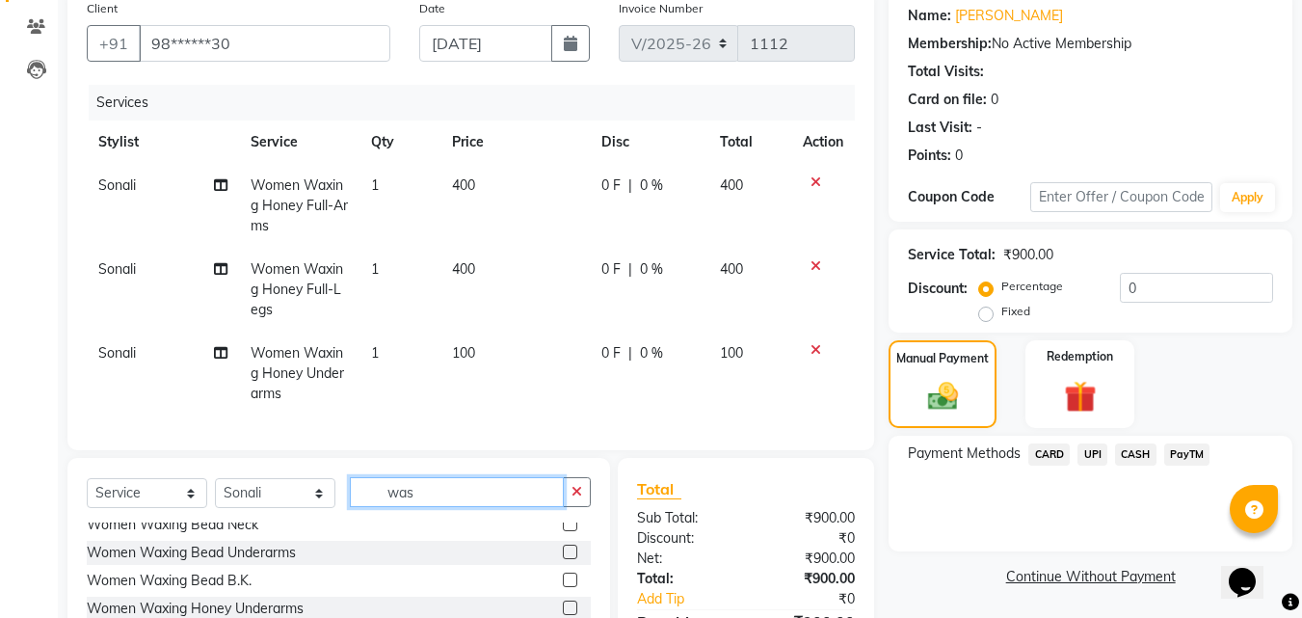
scroll to position [115, 0]
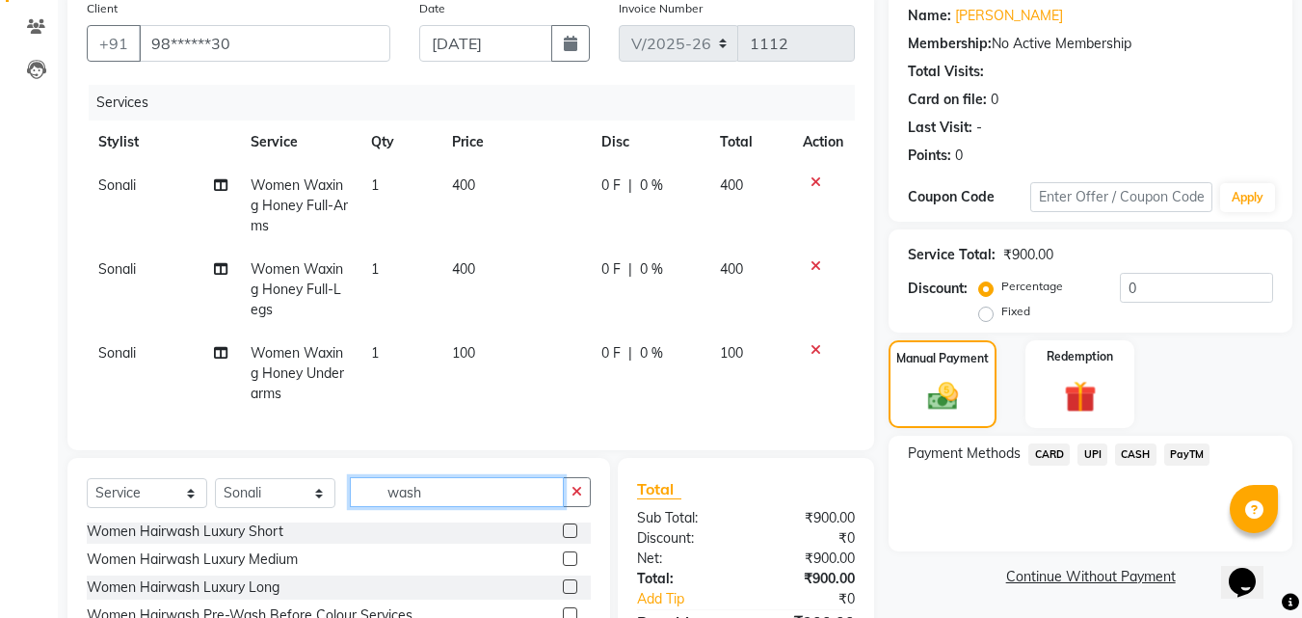
type input "wash"
click at [563, 538] on label at bounding box center [570, 530] width 14 height 14
click at [563, 538] on input "checkbox" at bounding box center [569, 531] width 13 height 13
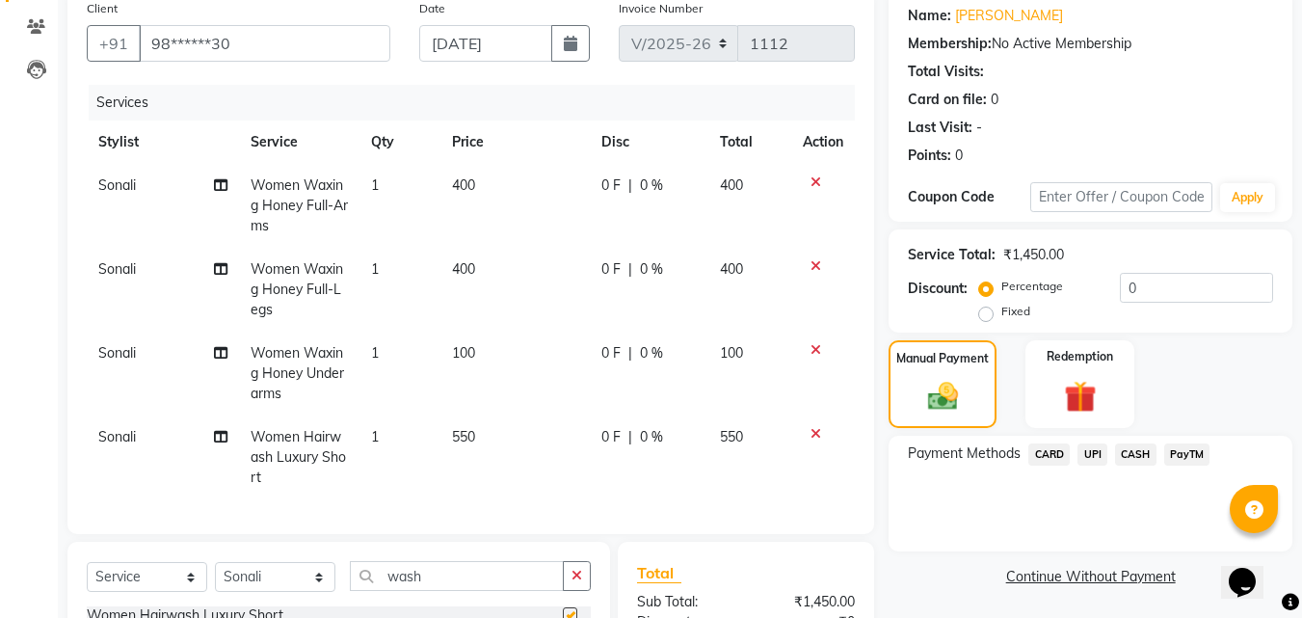
checkbox input "false"
click at [501, 424] on td "550" at bounding box center [514, 457] width 149 height 84
select select "68639"
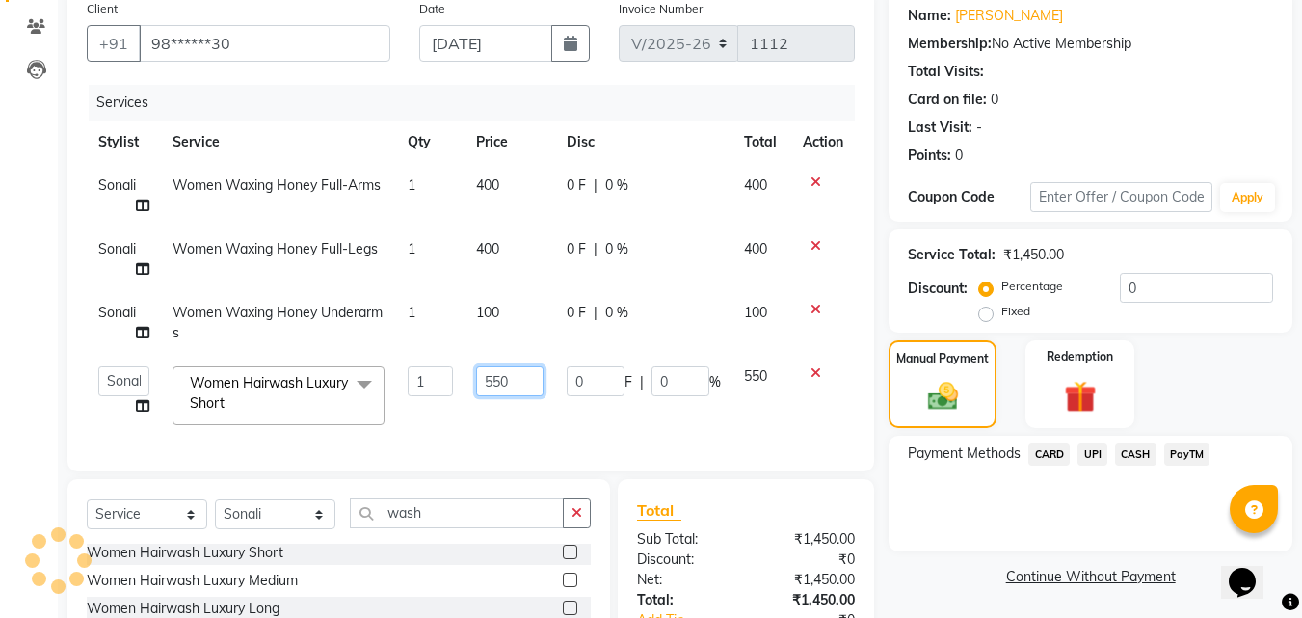
click at [515, 381] on input "550" at bounding box center [509, 381] width 67 height 30
type input "5"
type input "300"
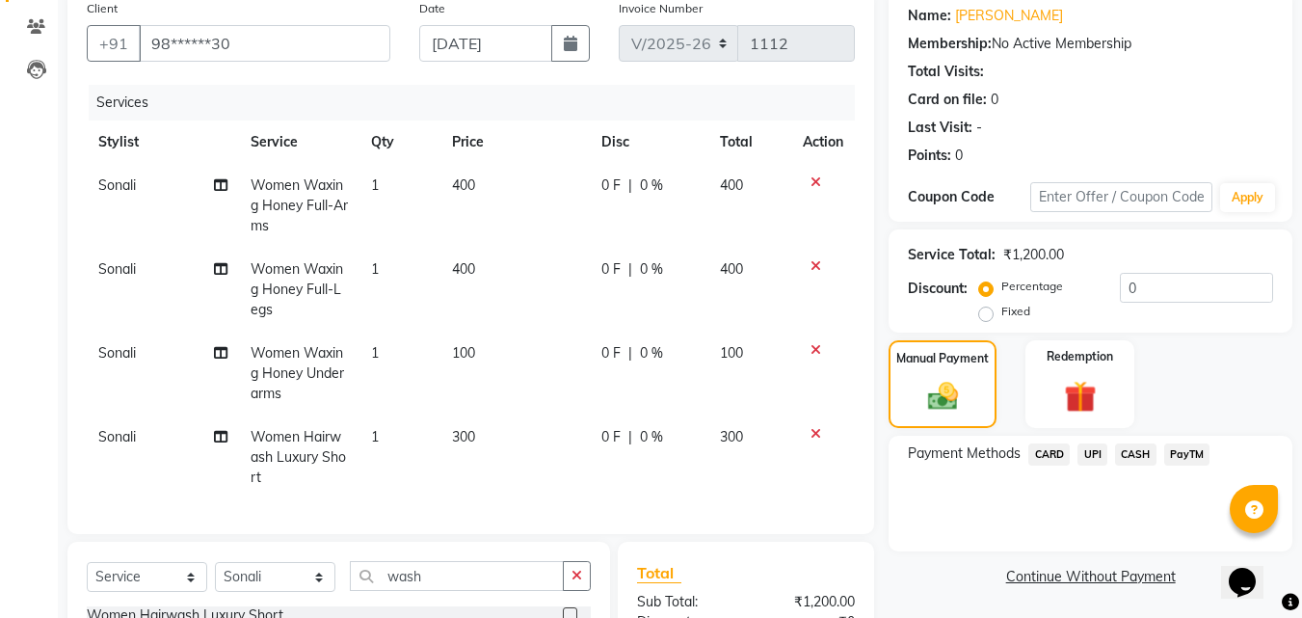
click at [503, 244] on tbody "[PERSON_NAME] Women Waxing Honey Full-Arms 1 400 0 F | 0 % 400 [PERSON_NAME] Wo…" at bounding box center [471, 331] width 768 height 335
click at [817, 352] on icon at bounding box center [816, 349] width 11 height 13
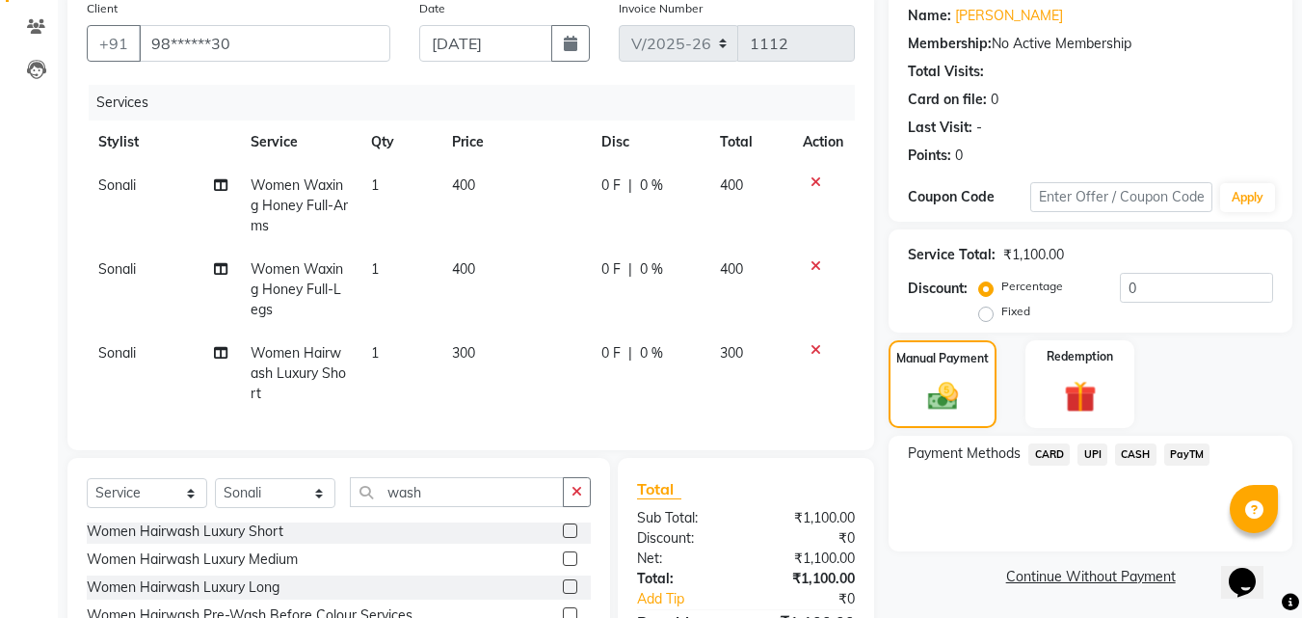
click at [478, 173] on td "400" at bounding box center [514, 206] width 149 height 84
select select "68639"
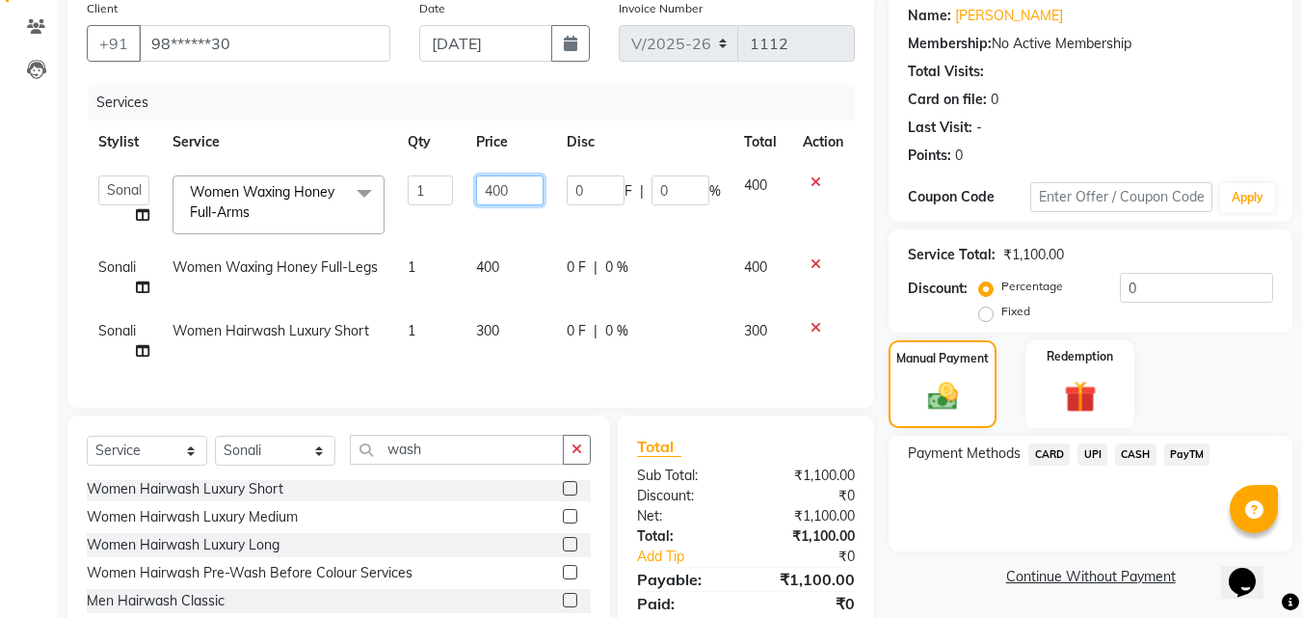
click at [518, 188] on input "400" at bounding box center [509, 190] width 67 height 30
type input "450"
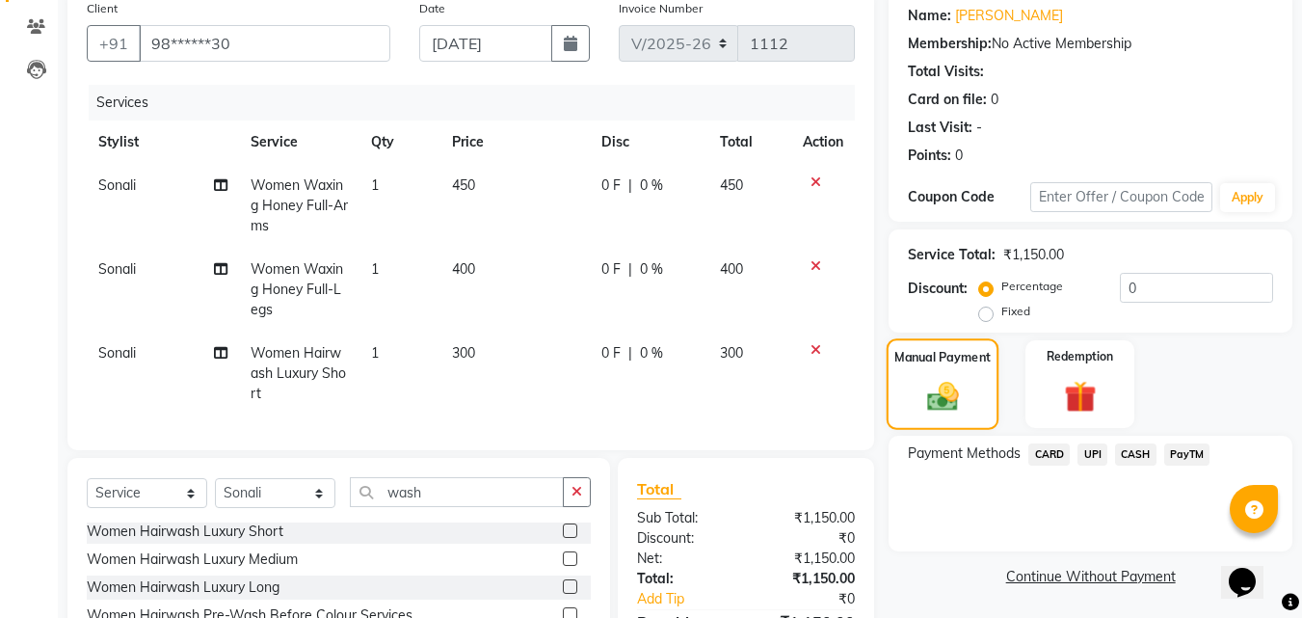
click at [906, 352] on label "Manual Payment" at bounding box center [942, 357] width 96 height 18
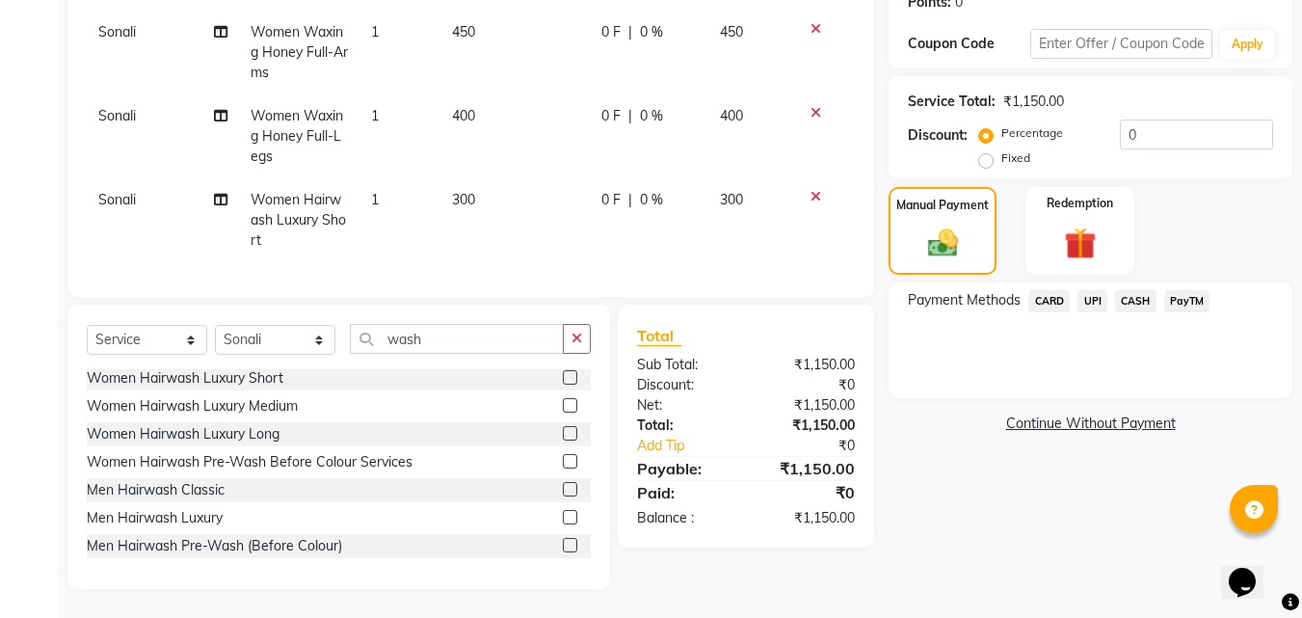
scroll to position [322, 0]
click at [1141, 290] on span "CASH" at bounding box center [1135, 301] width 41 height 22
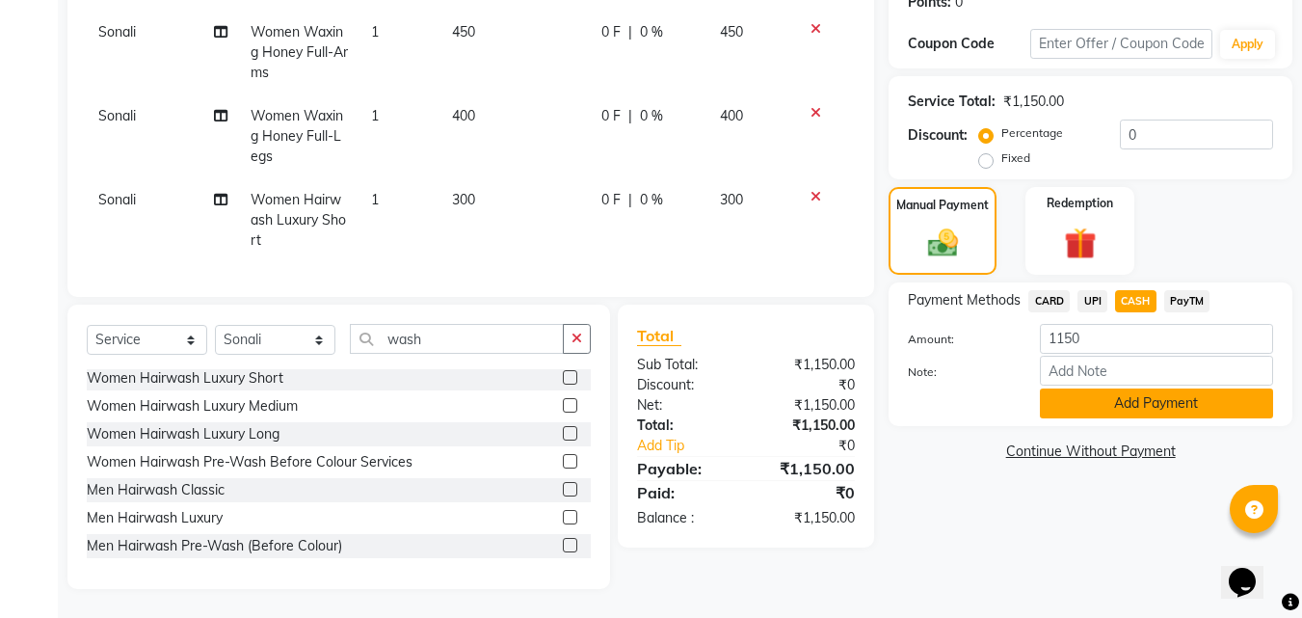
click at [1142, 388] on button "Add Payment" at bounding box center [1156, 403] width 233 height 30
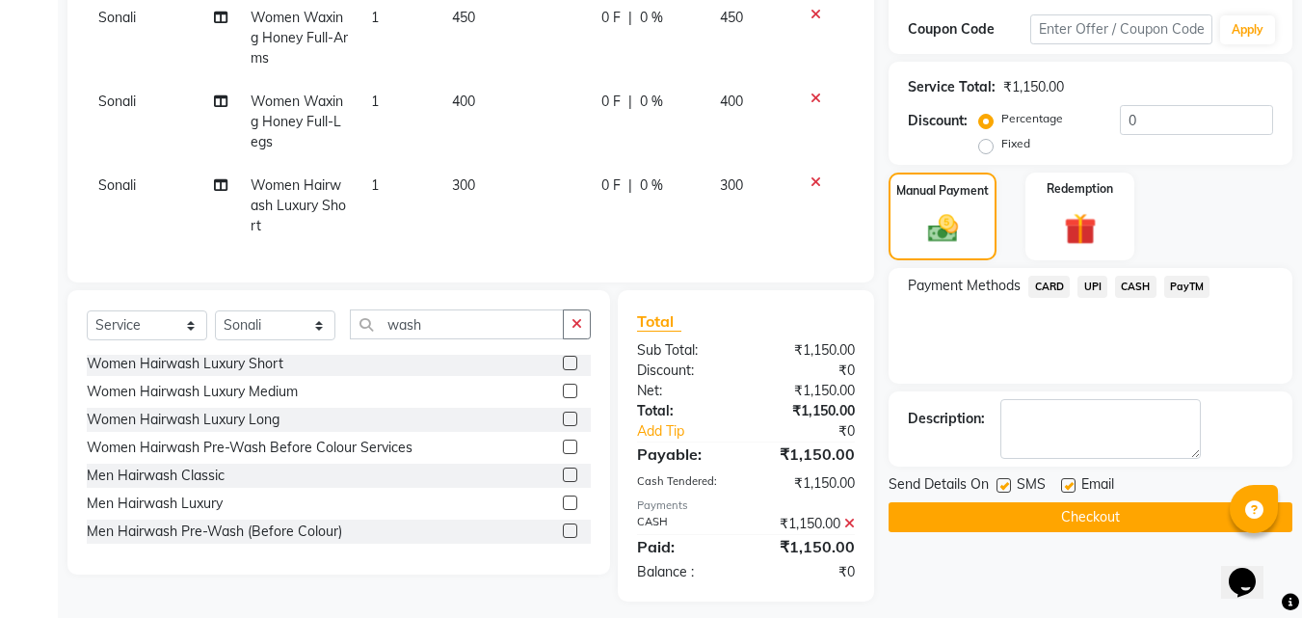
click at [1004, 486] on label at bounding box center [1004, 485] width 14 height 14
click at [1004, 486] on input "checkbox" at bounding box center [1003, 486] width 13 height 13
checkbox input "false"
click at [1040, 518] on button "Checkout" at bounding box center [1091, 517] width 404 height 30
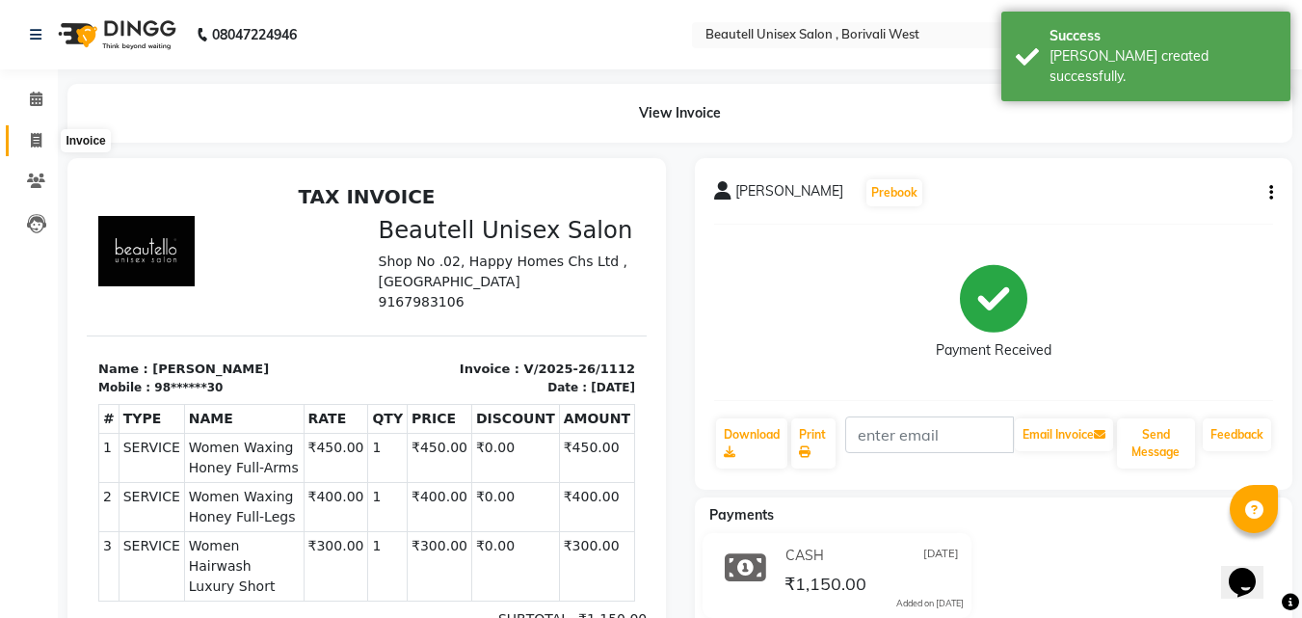
click at [37, 141] on icon at bounding box center [36, 140] width 11 height 14
select select "7692"
select select "service"
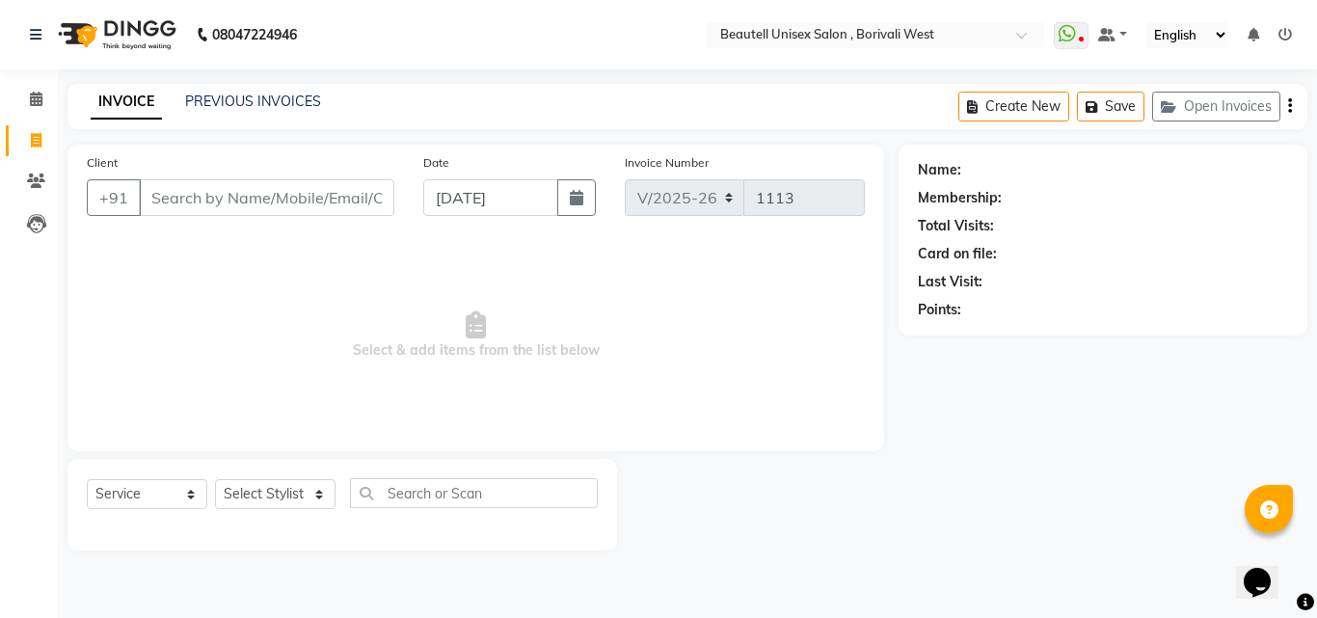
click at [153, 197] on input "Client" at bounding box center [266, 197] width 255 height 37
type input "8828193849"
click at [364, 207] on button "Add Client" at bounding box center [344, 197] width 99 height 37
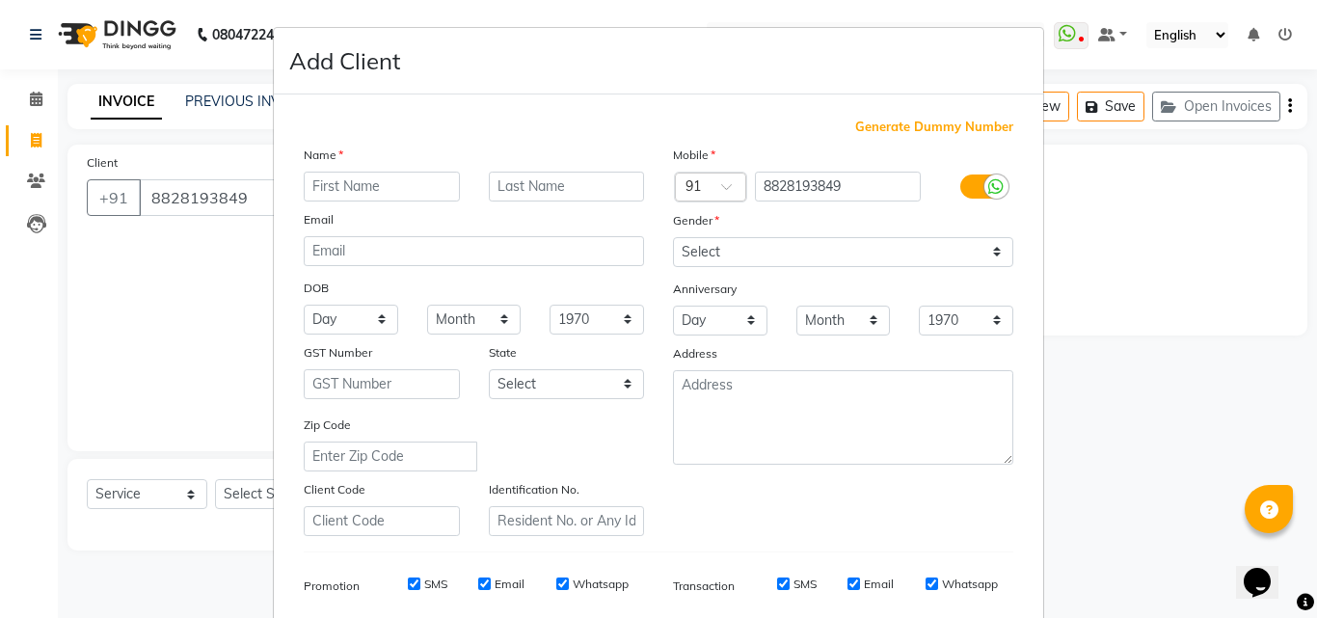
click at [293, 181] on div at bounding box center [381, 187] width 185 height 30
click at [318, 184] on input "text" at bounding box center [382, 187] width 156 height 30
type input "Bhavika"
click at [989, 253] on select "Select [DEMOGRAPHIC_DATA] [DEMOGRAPHIC_DATA] Other Prefer Not To Say" at bounding box center [843, 252] width 340 height 30
select select "[DEMOGRAPHIC_DATA]"
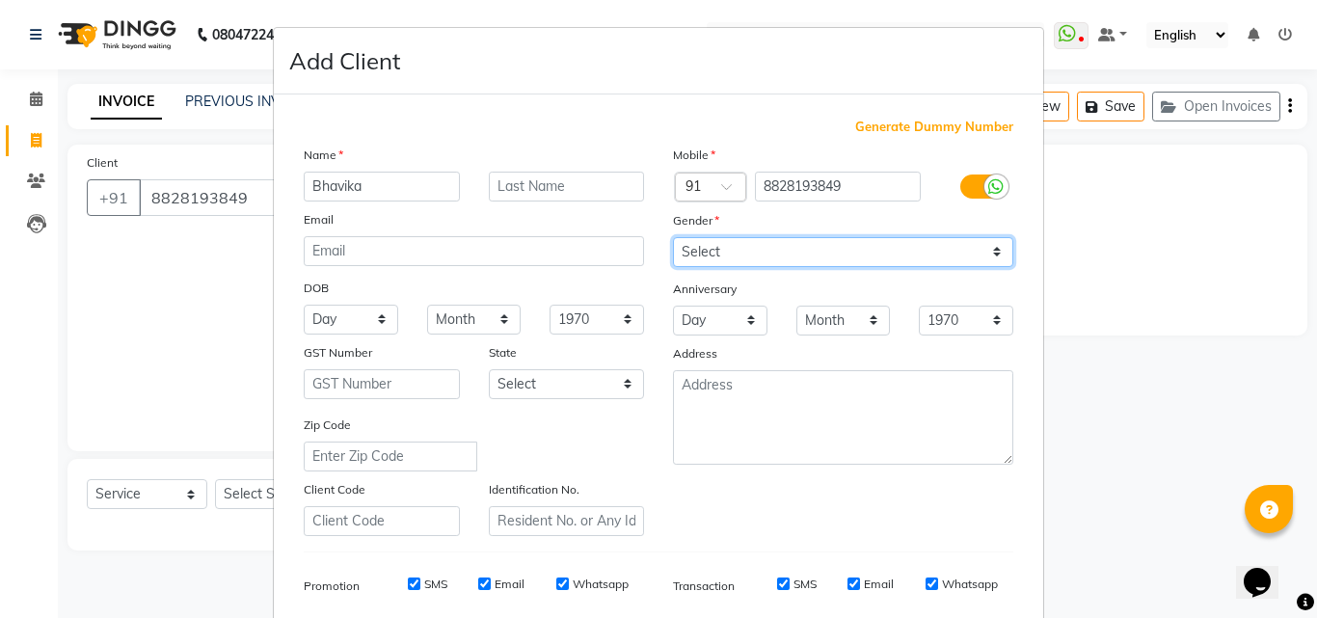
click at [673, 237] on select "Select [DEMOGRAPHIC_DATA] [DEMOGRAPHIC_DATA] Other Prefer Not To Say" at bounding box center [843, 252] width 340 height 30
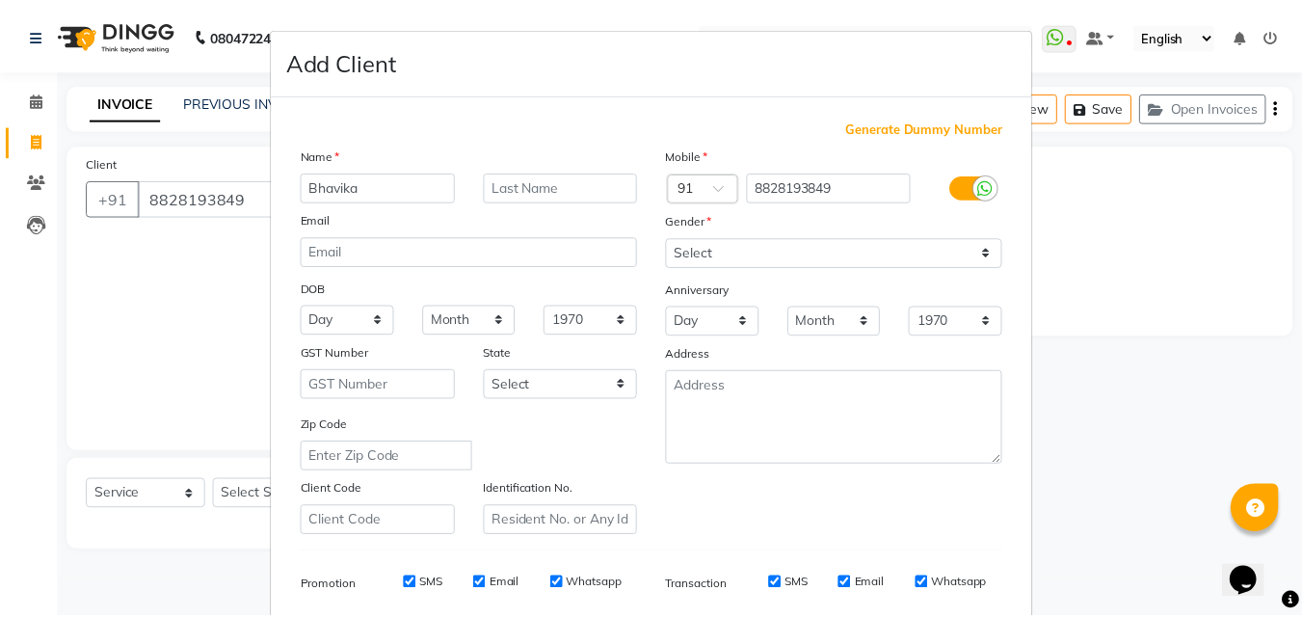
scroll to position [272, 0]
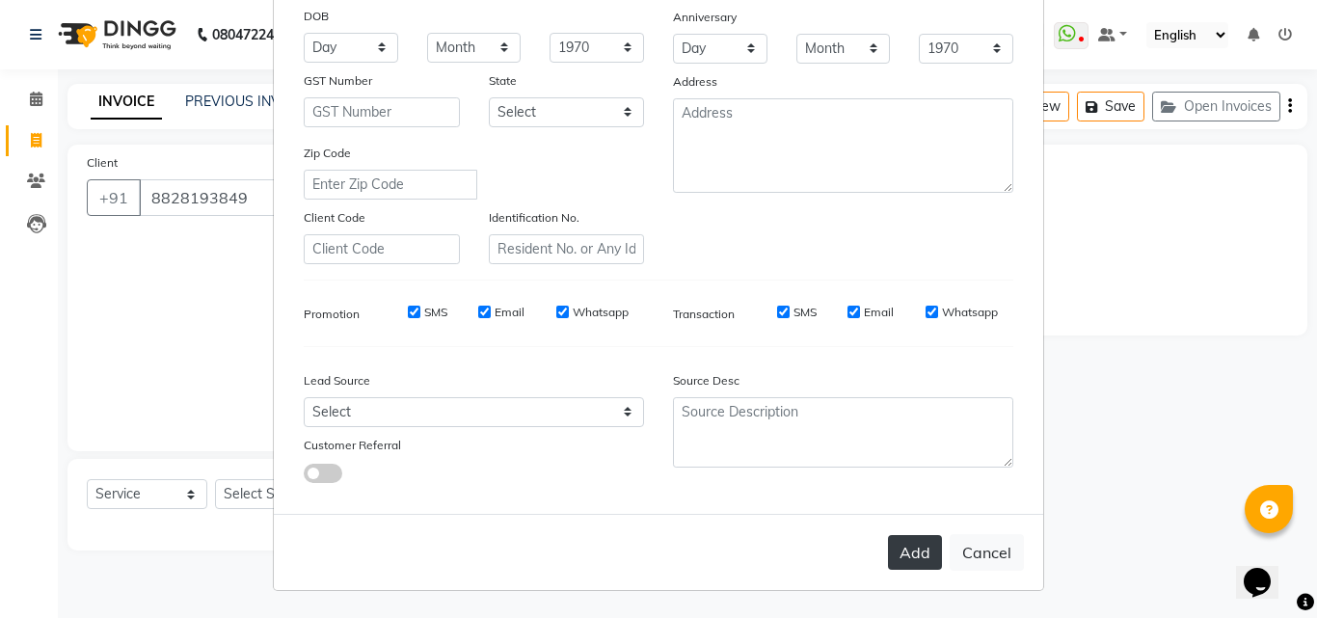
click at [927, 552] on button "Add" at bounding box center [915, 552] width 54 height 35
type input "88******49"
select select
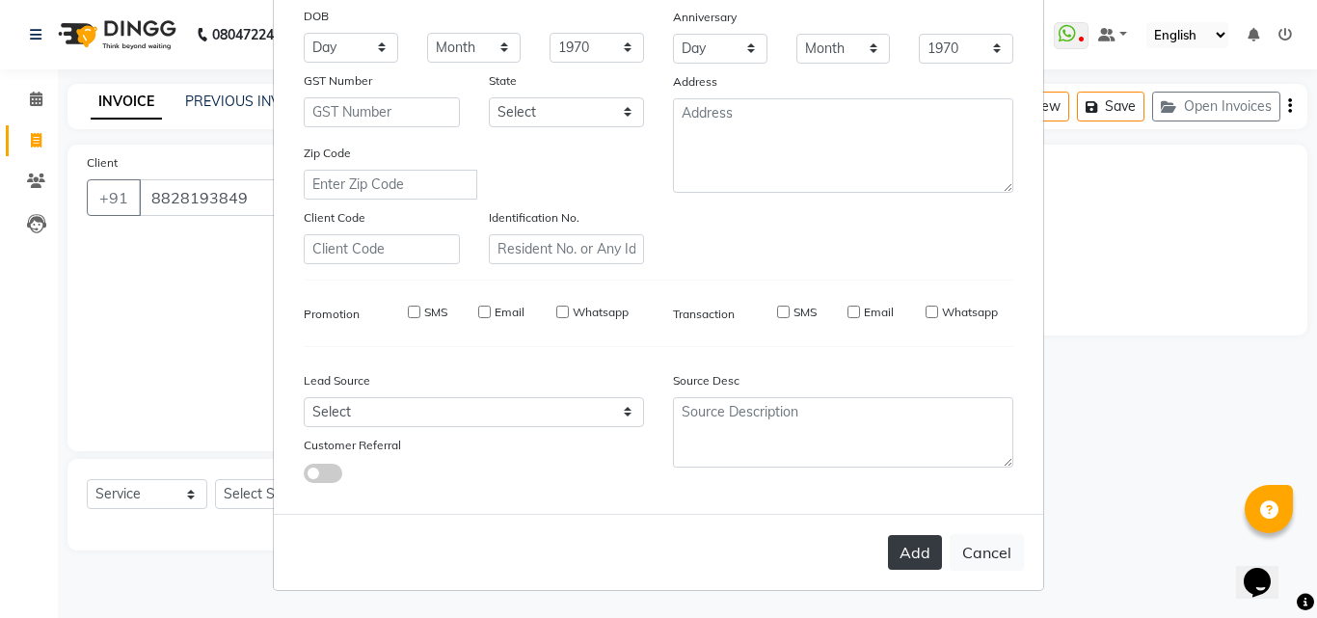
select select
checkbox input "false"
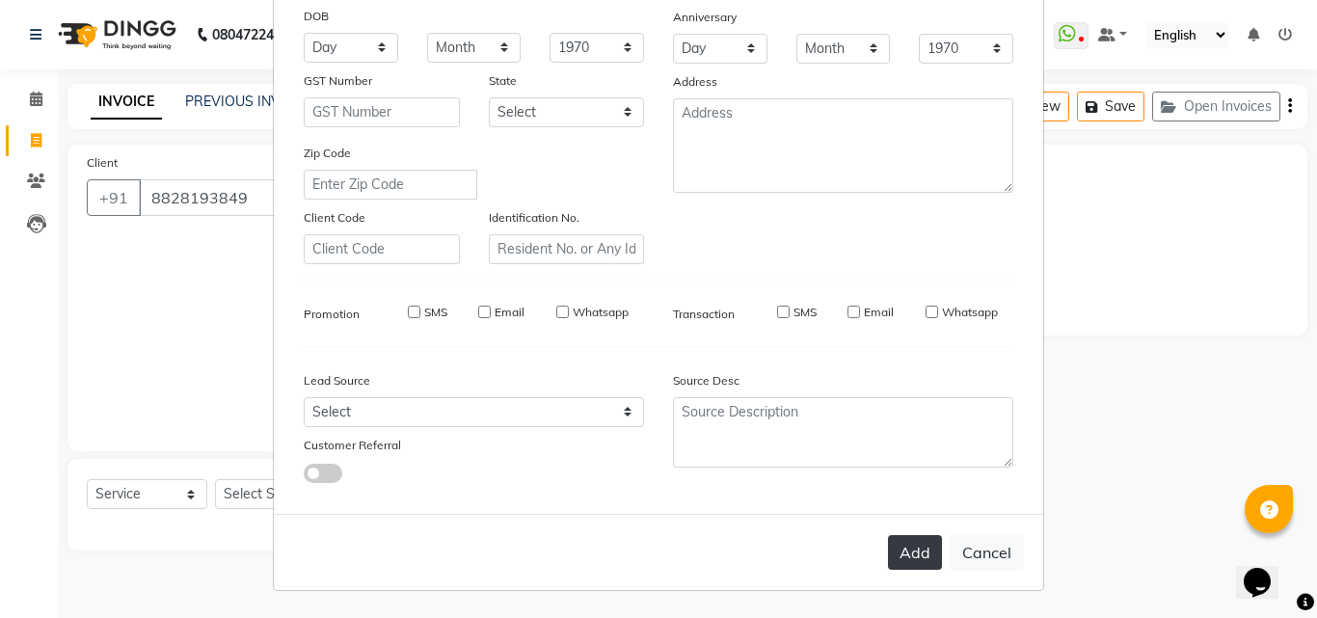
checkbox input "false"
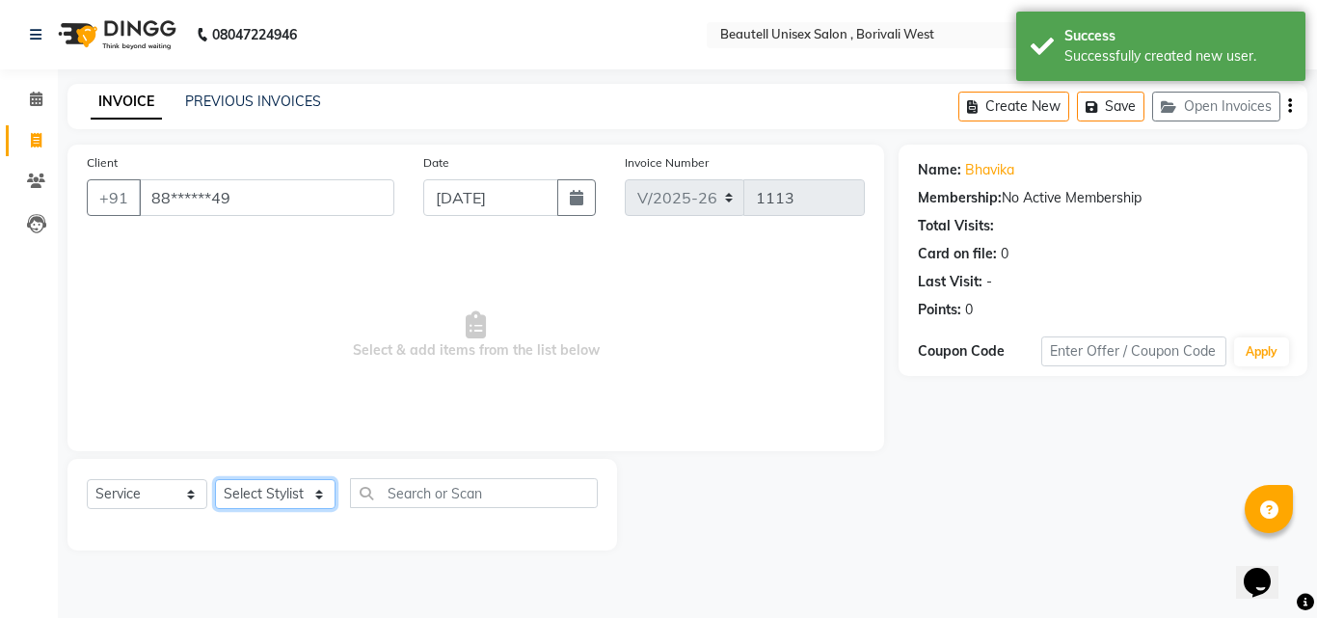
click at [317, 498] on select "Select Stylist [PERSON_NAME] [PERSON_NAME] [PERSON_NAME] [PERSON_NAME]" at bounding box center [275, 494] width 120 height 30
select select "68639"
click at [215, 479] on select "Select Stylist [PERSON_NAME] [PERSON_NAME] [PERSON_NAME] [PERSON_NAME]" at bounding box center [275, 494] width 120 height 30
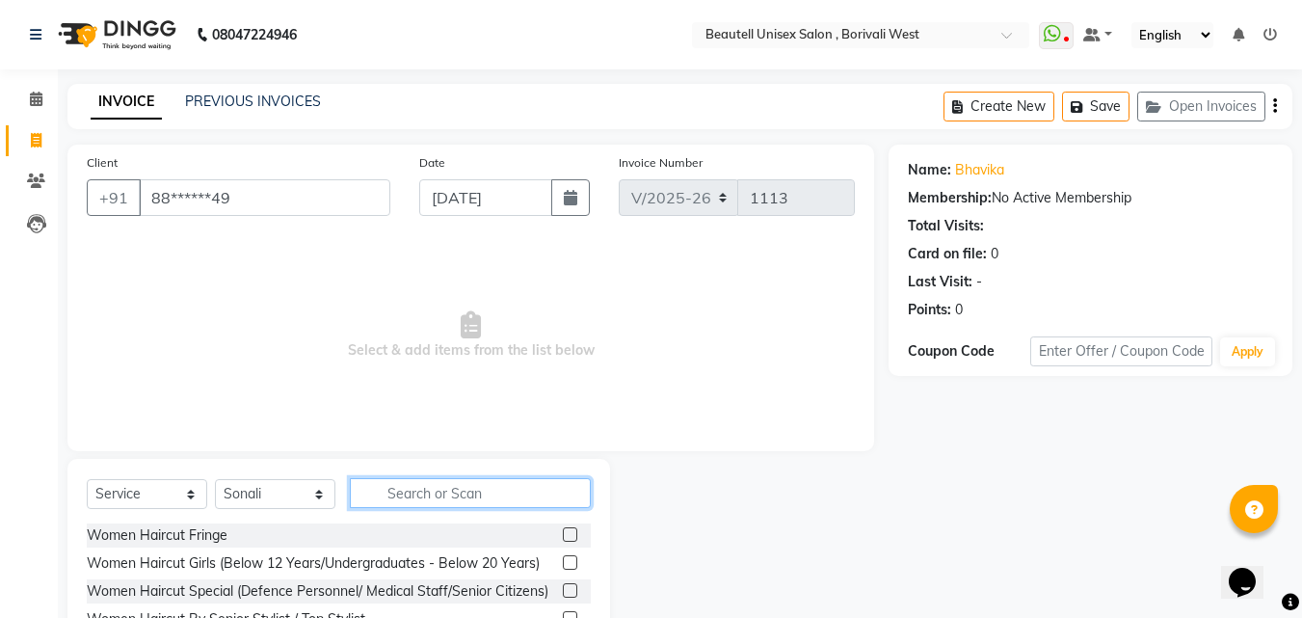
click at [381, 495] on input "text" at bounding box center [470, 493] width 241 height 30
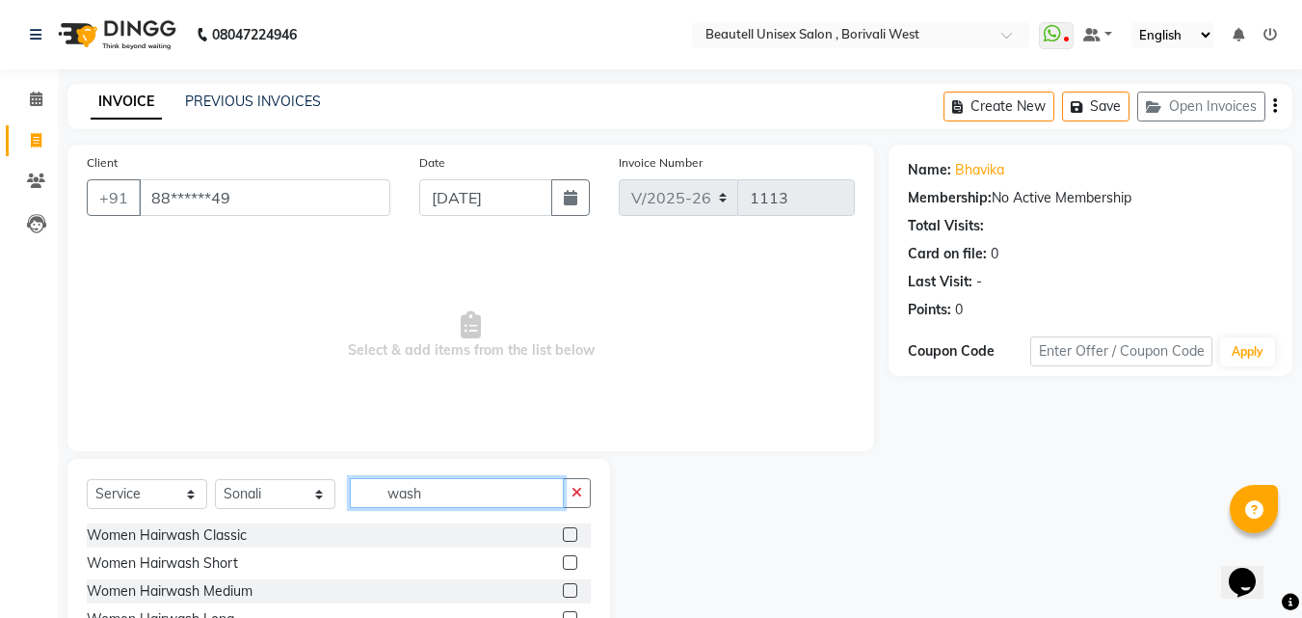
type input "wash"
click at [563, 587] on label at bounding box center [570, 590] width 14 height 14
click at [563, 587] on input "checkbox" at bounding box center [569, 591] width 13 height 13
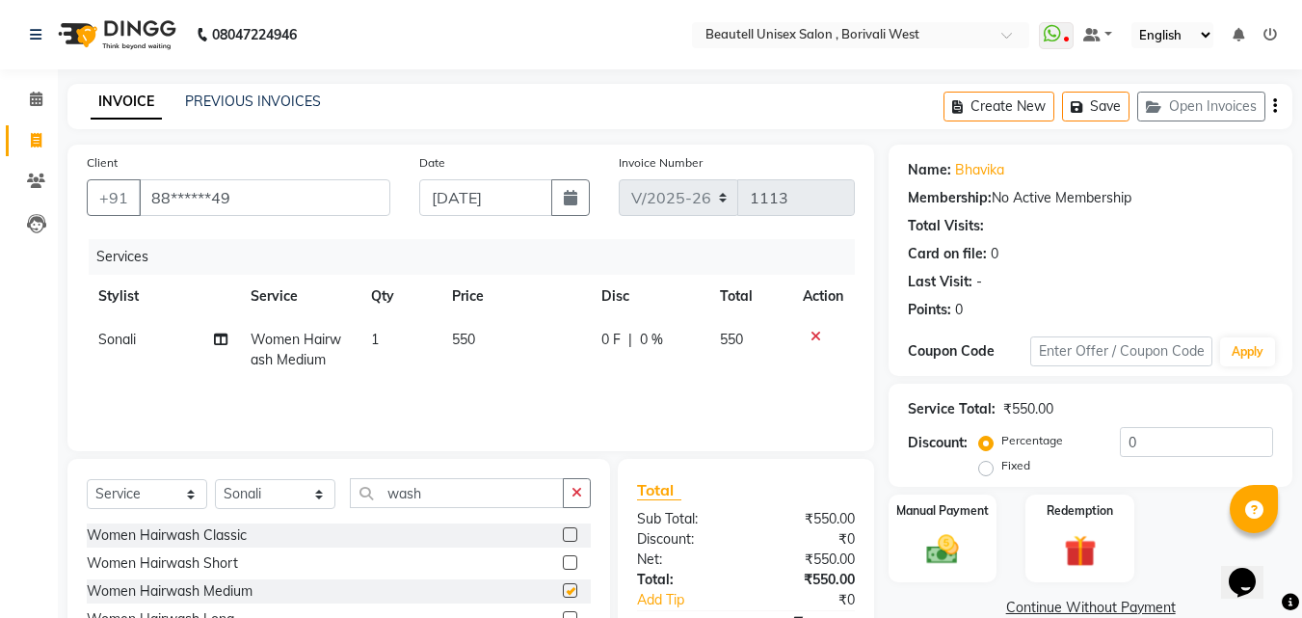
checkbox input "false"
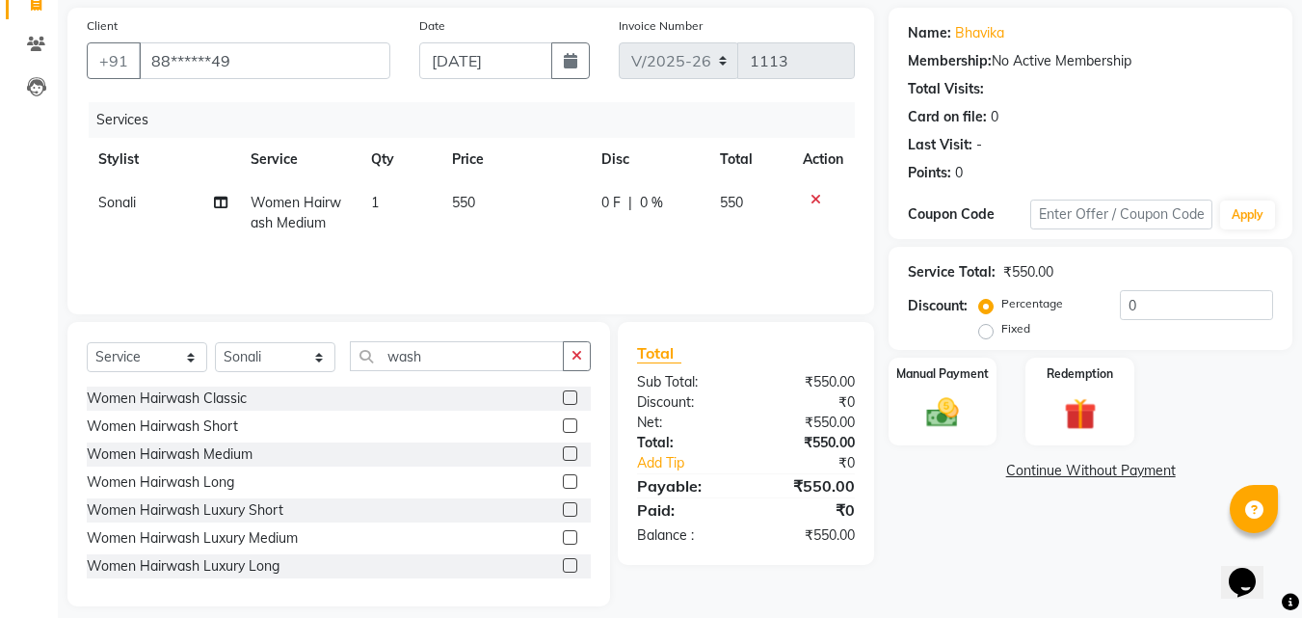
scroll to position [154, 0]
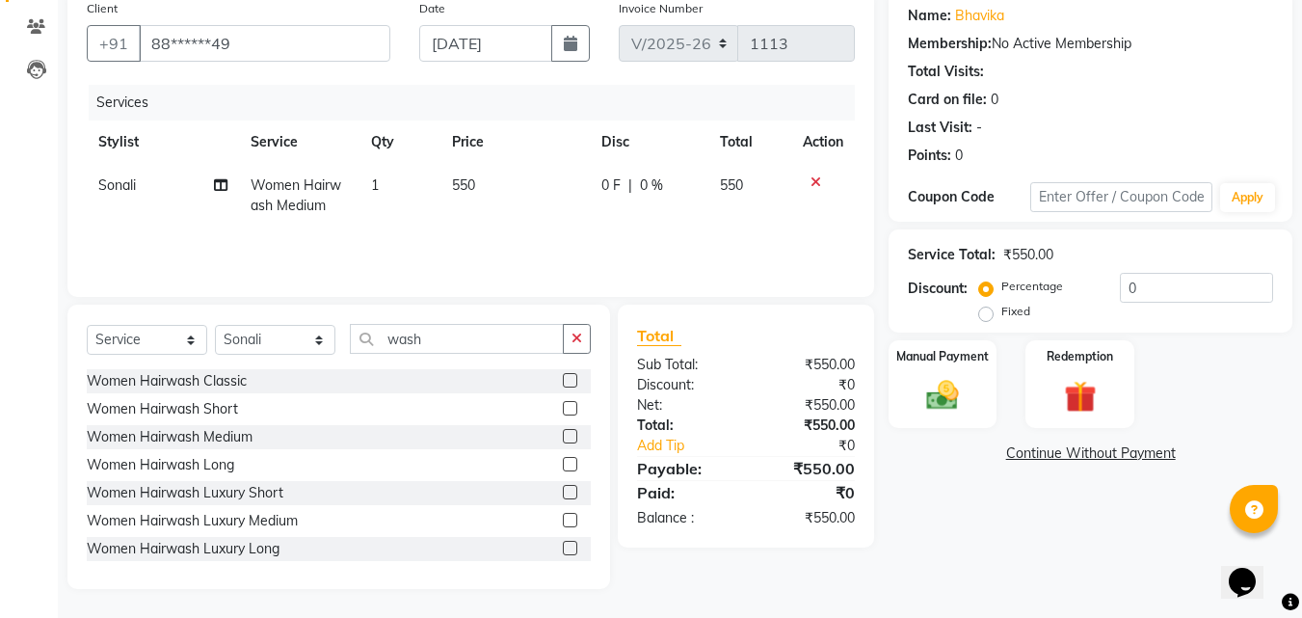
click at [484, 175] on td "550" at bounding box center [514, 196] width 149 height 64
select select "68639"
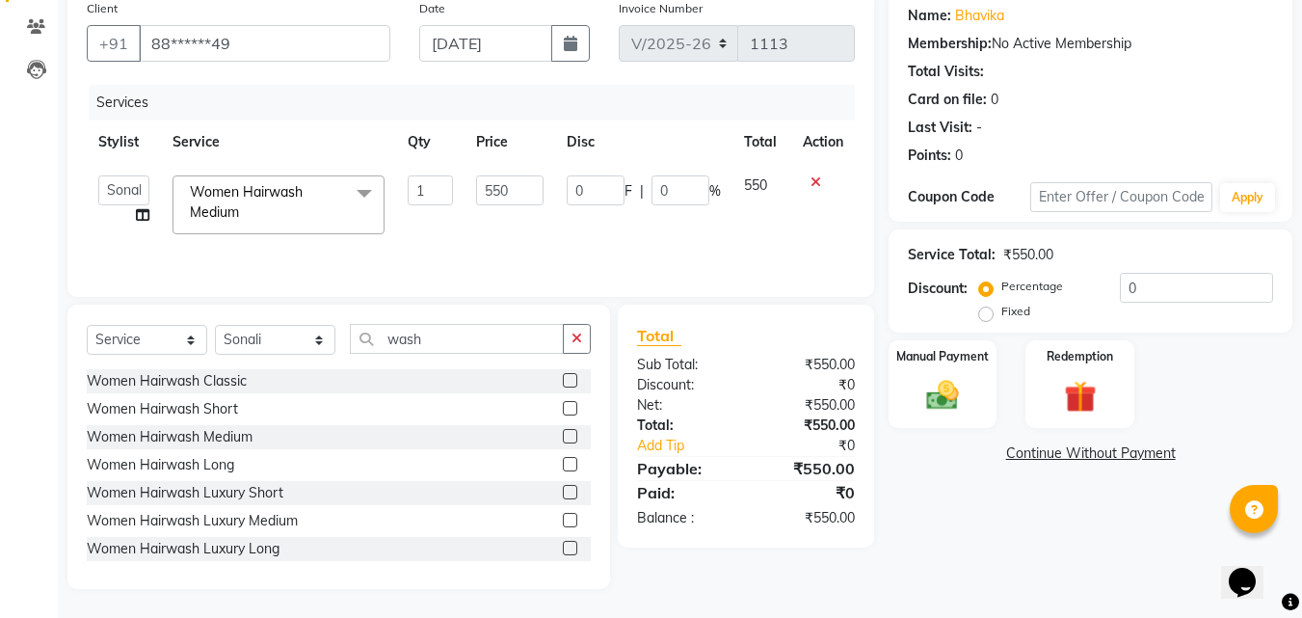
click at [563, 463] on label at bounding box center [570, 464] width 14 height 14
click at [563, 463] on input "checkbox" at bounding box center [569, 465] width 13 height 13
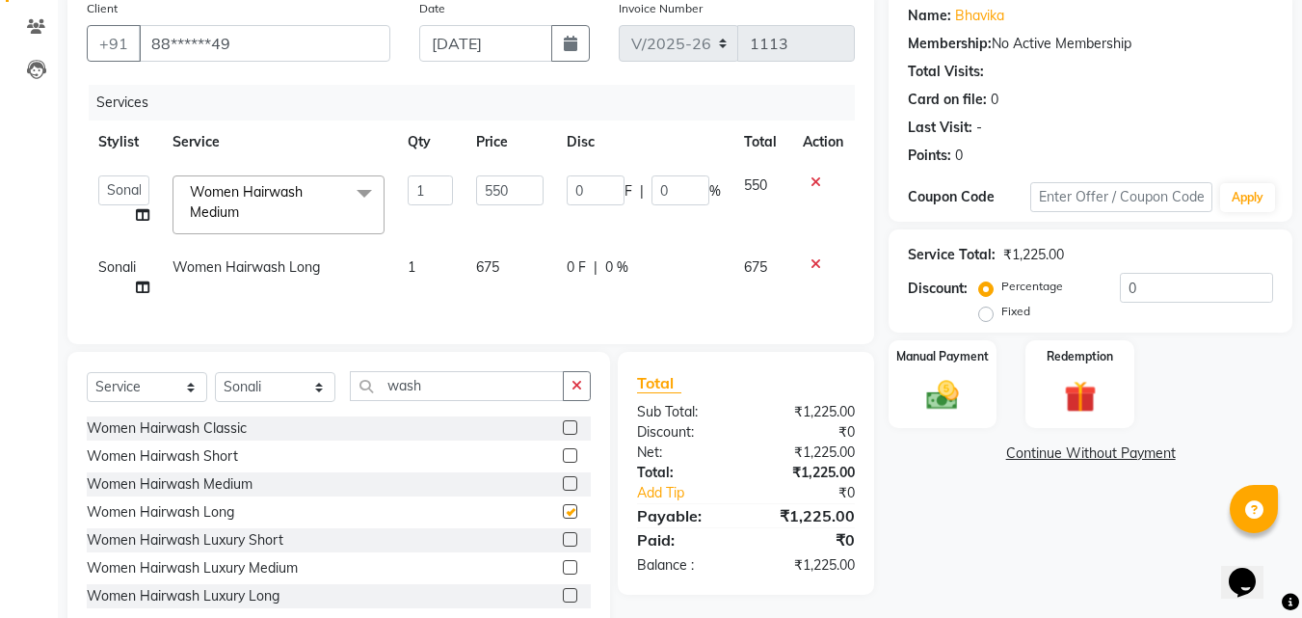
checkbox input "false"
click at [520, 255] on td "675" at bounding box center [510, 278] width 90 height 64
select select "68639"
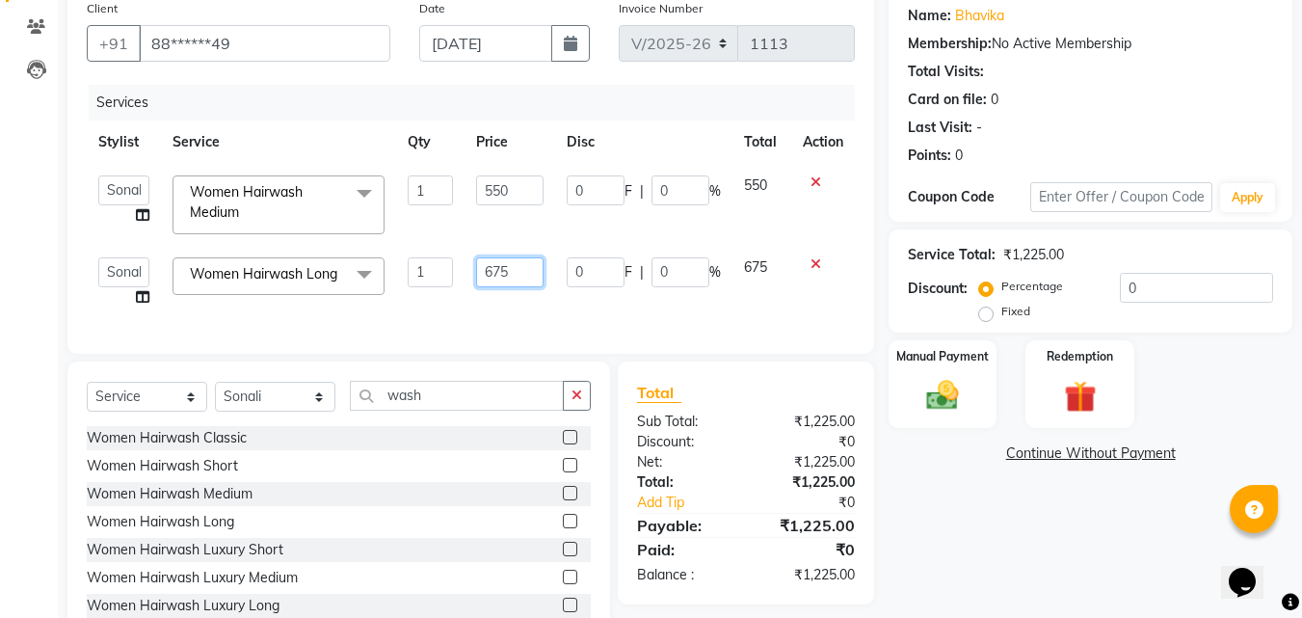
click at [518, 269] on input "675" at bounding box center [509, 272] width 67 height 30
type input "6"
type input "500"
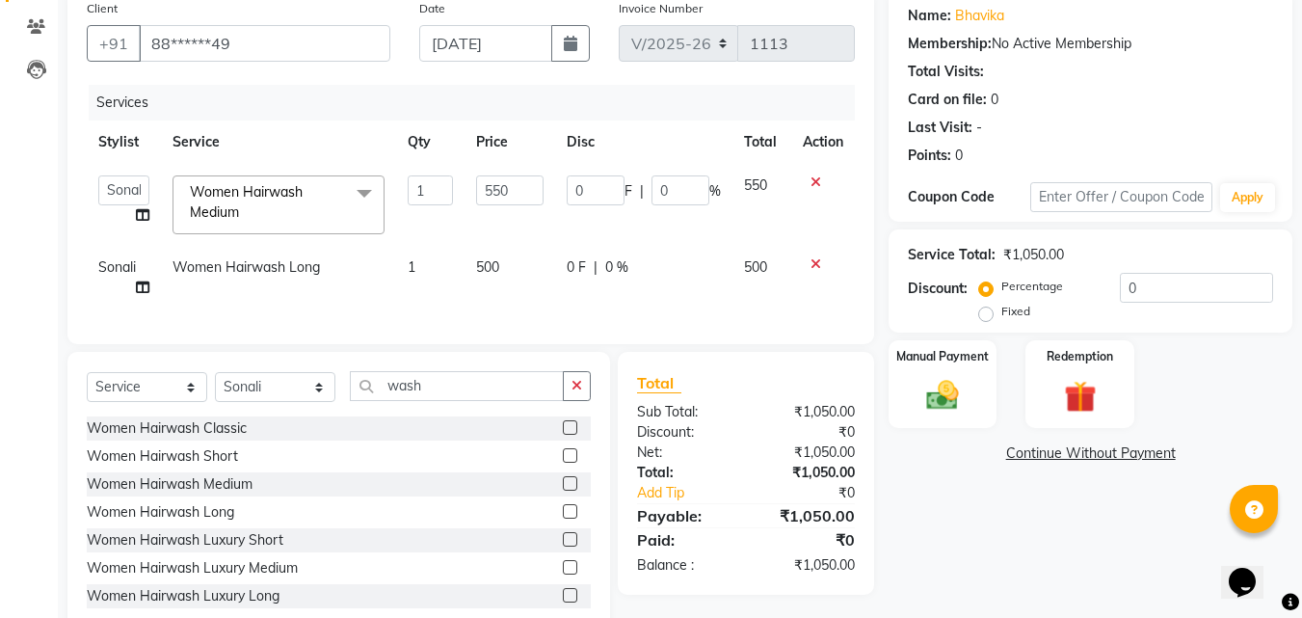
click at [818, 179] on icon at bounding box center [816, 181] width 11 height 13
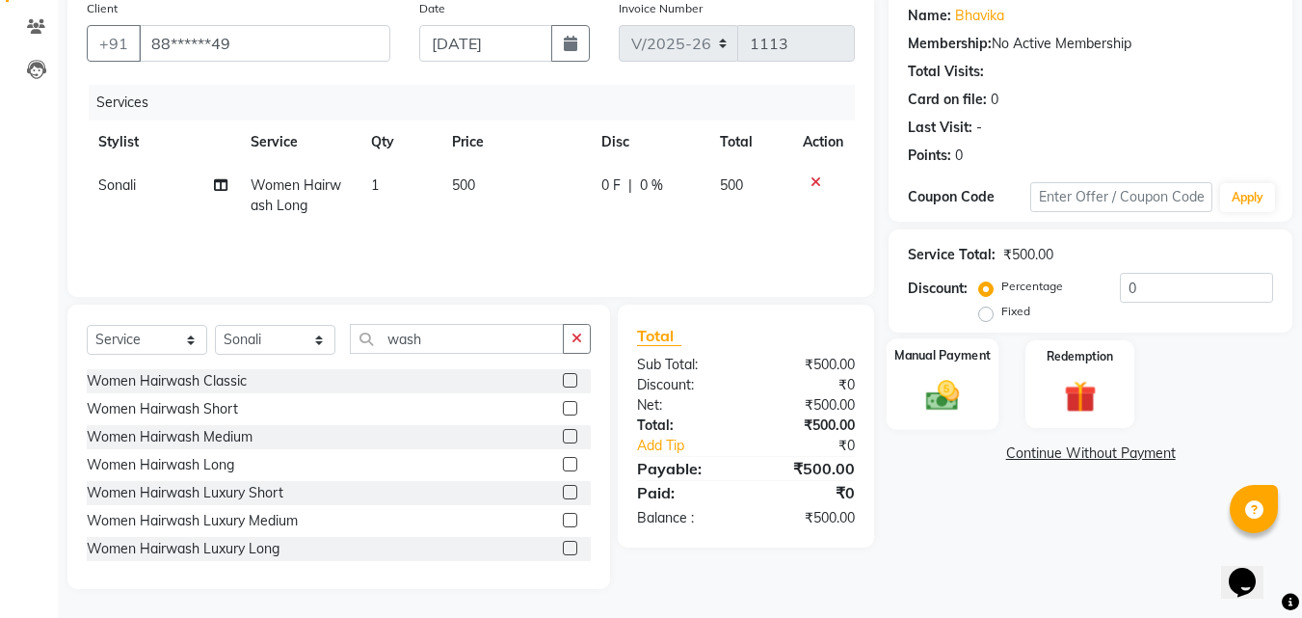
click at [944, 371] on div "Manual Payment" at bounding box center [943, 384] width 113 height 92
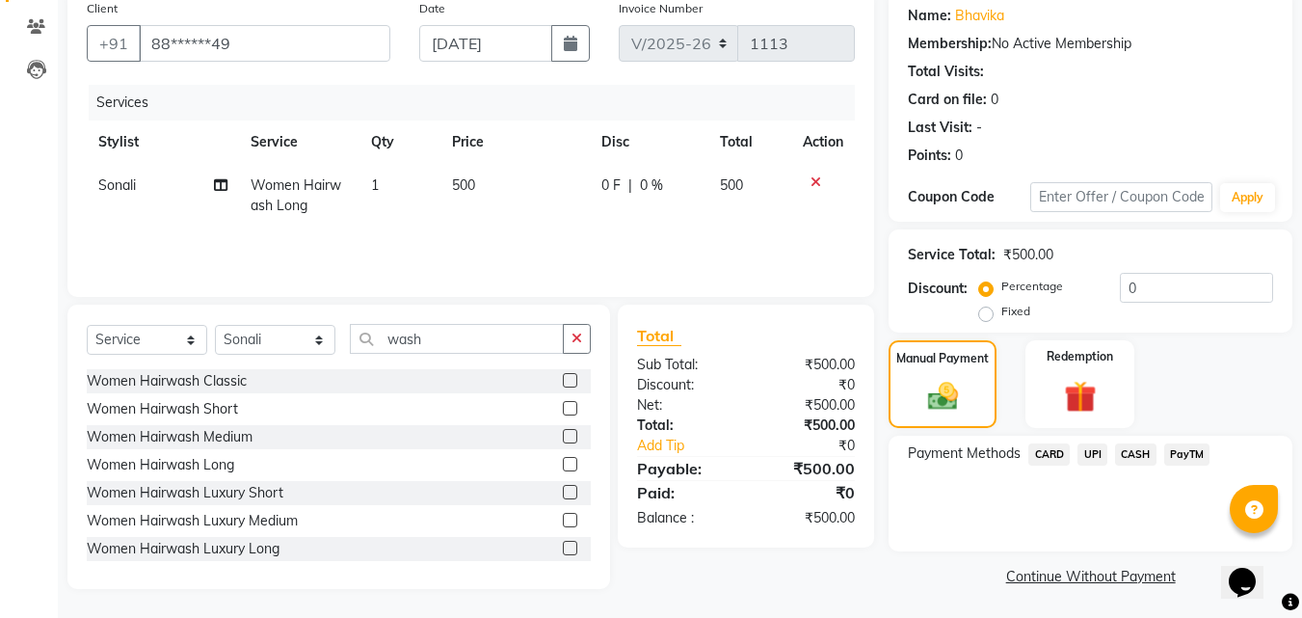
click at [1178, 455] on span "PayTM" at bounding box center [1187, 454] width 46 height 22
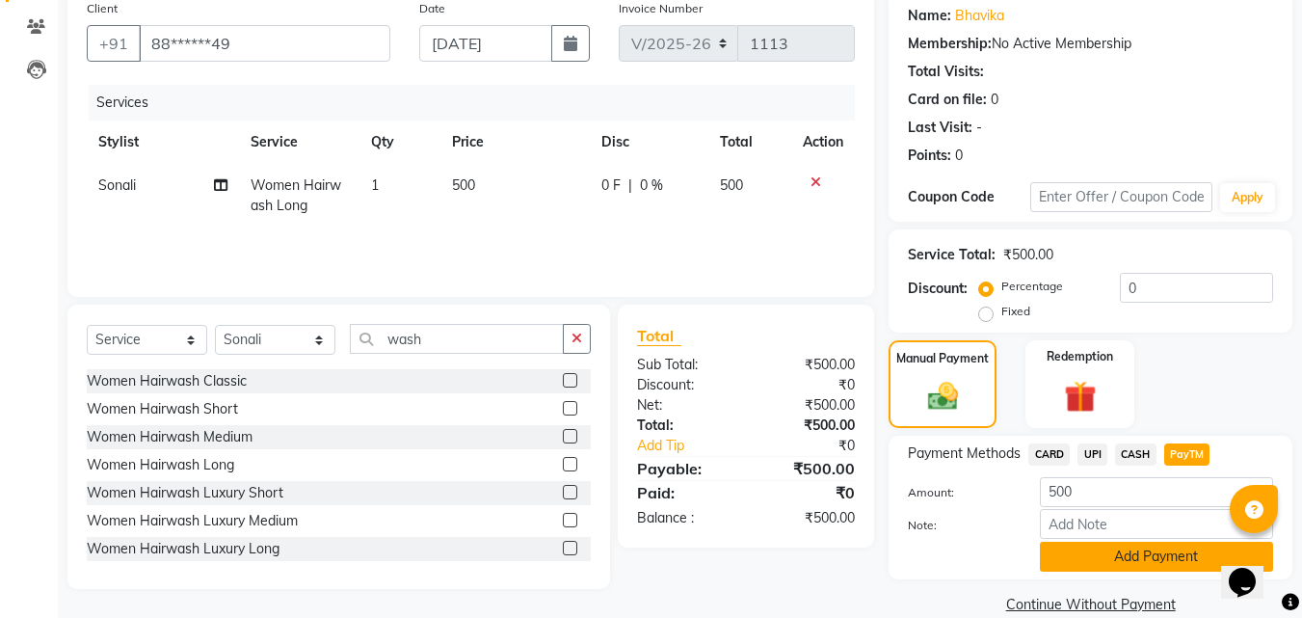
click at [1151, 545] on button "Add Payment" at bounding box center [1156, 557] width 233 height 30
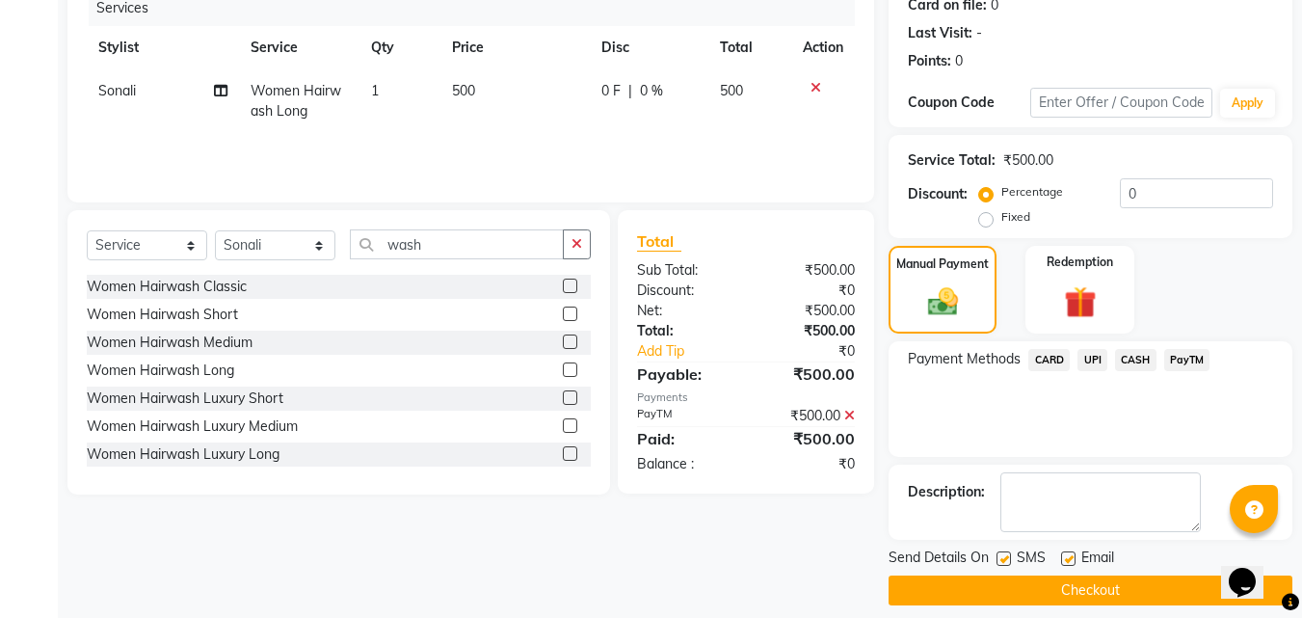
scroll to position [265, 0]
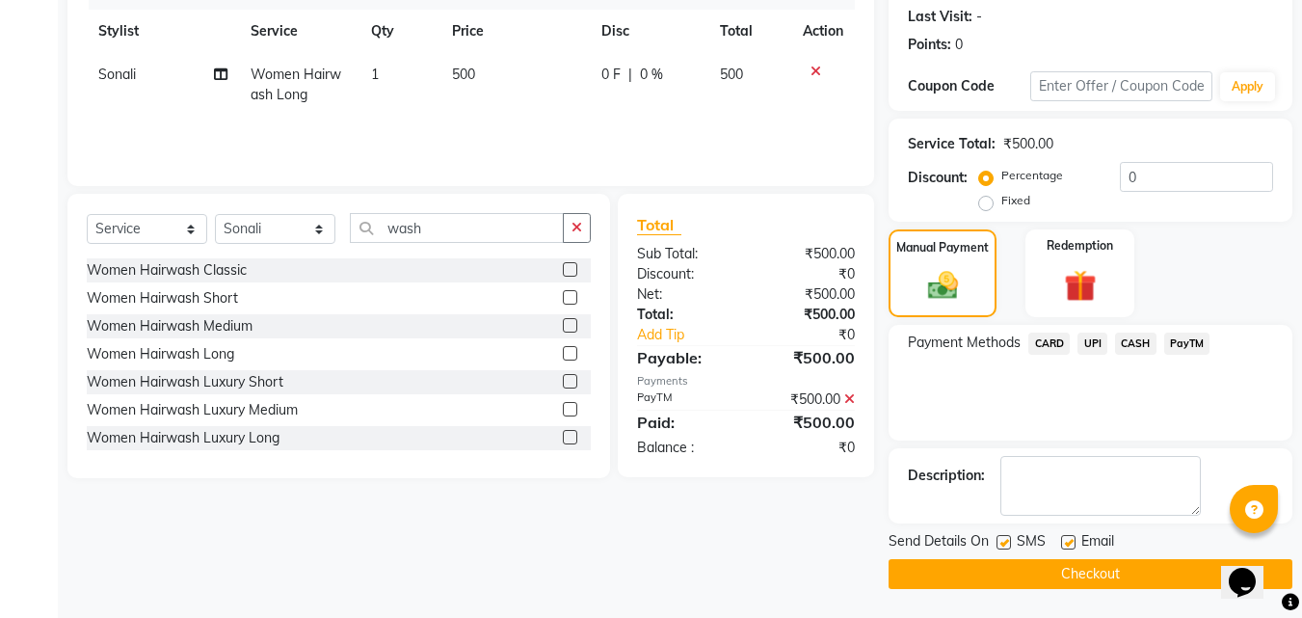
click at [1001, 538] on label at bounding box center [1004, 542] width 14 height 14
click at [1001, 538] on input "checkbox" at bounding box center [1003, 543] width 13 height 13
checkbox input "false"
click at [1038, 568] on button "Checkout" at bounding box center [1091, 574] width 404 height 30
